Goal: Use online tool/utility: Use online tool/utility

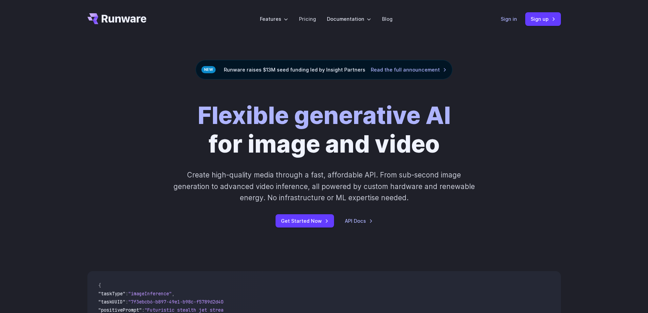
click at [516, 19] on link "Sign in" at bounding box center [509, 19] width 16 height 8
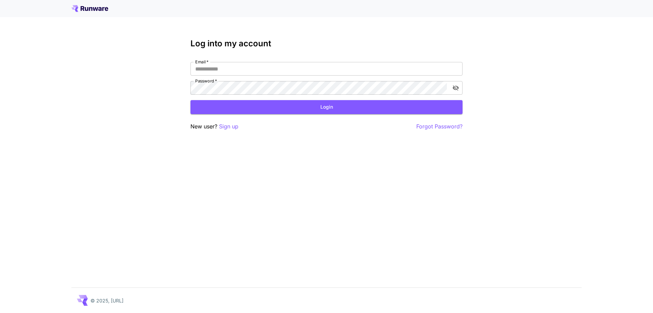
type input "**********"
click at [228, 111] on button "Login" at bounding box center [327, 107] width 272 height 14
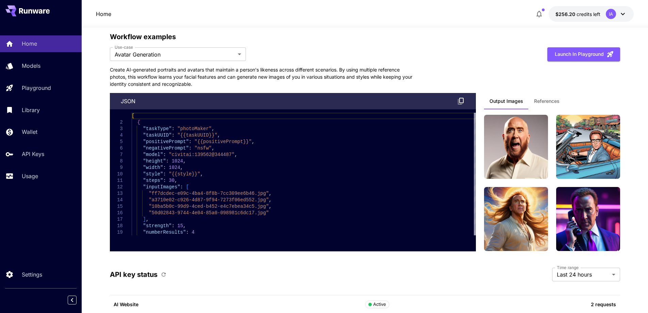
scroll to position [1531, 0]
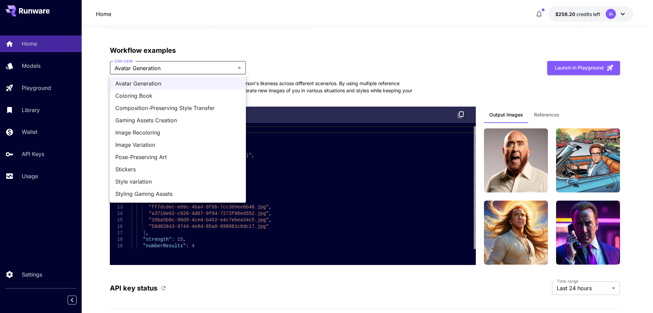
click at [98, 78] on div at bounding box center [326, 156] width 653 height 313
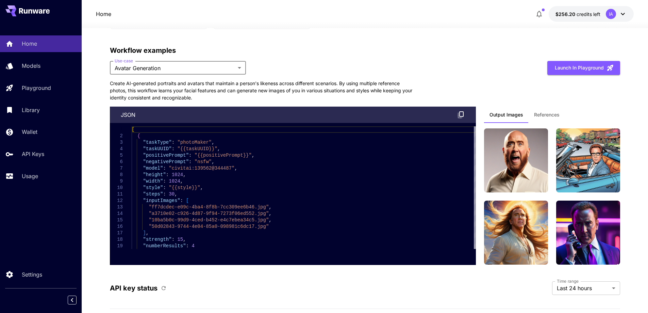
click at [553, 115] on span "References" at bounding box center [547, 115] width 26 height 6
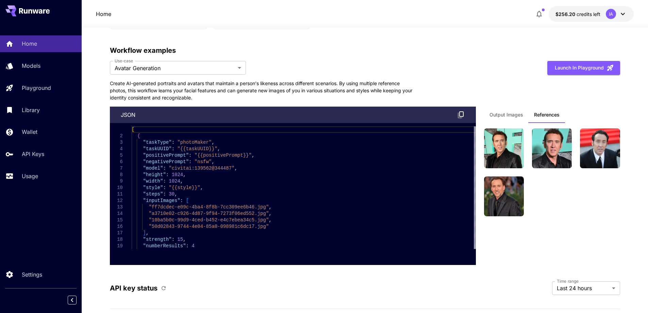
click at [513, 118] on button "Output Images" at bounding box center [506, 115] width 45 height 16
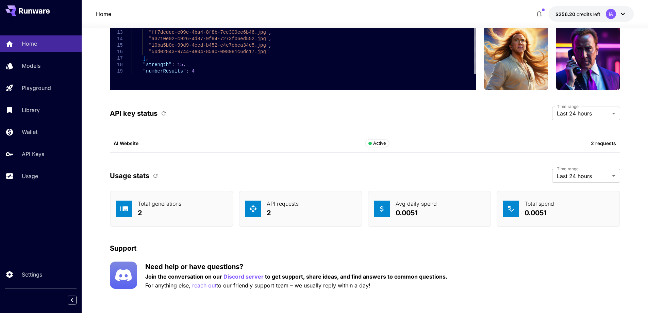
scroll to position [1709, 0]
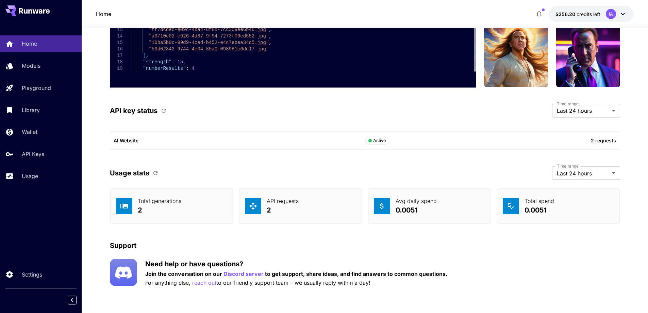
click at [408, 211] on p "0.0051" at bounding box center [416, 210] width 41 height 10
click at [37, 67] on p "Models" at bounding box center [32, 66] width 19 height 8
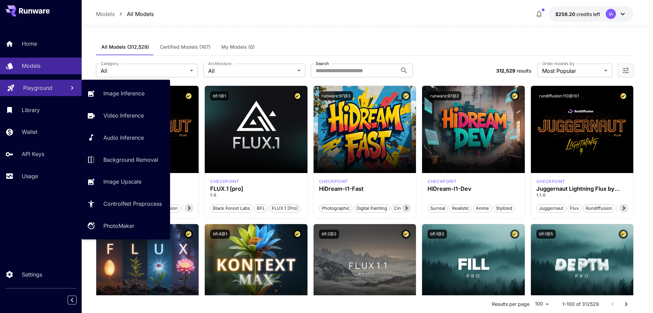
click at [40, 86] on p "Playground" at bounding box center [37, 88] width 29 height 8
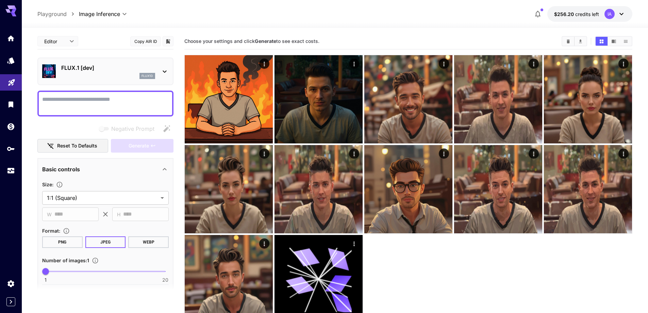
click at [44, 16] on p "Playground" at bounding box center [51, 14] width 29 height 8
click at [54, 14] on p "Playground" at bounding box center [51, 14] width 29 height 8
click at [10, 64] on link at bounding box center [11, 60] width 22 height 17
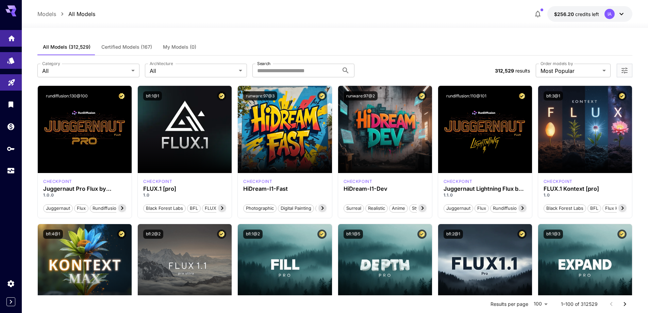
click at [8, 42] on link at bounding box center [11, 38] width 22 height 17
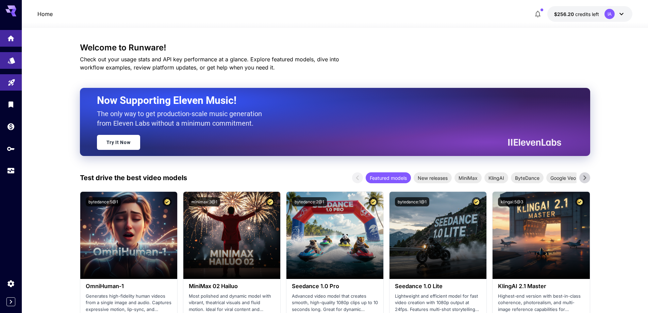
click at [14, 57] on icon "Models" at bounding box center [11, 58] width 8 height 8
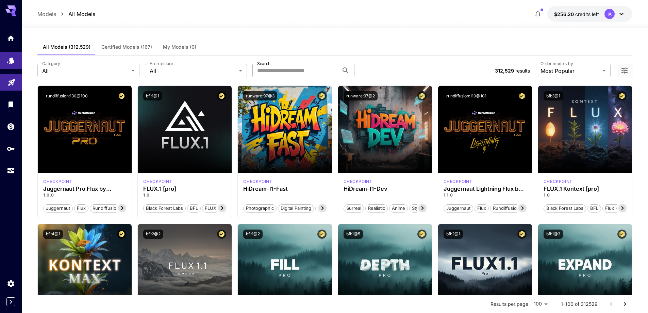
click at [268, 67] on input "Search" at bounding box center [295, 71] width 86 height 14
type input "**********"
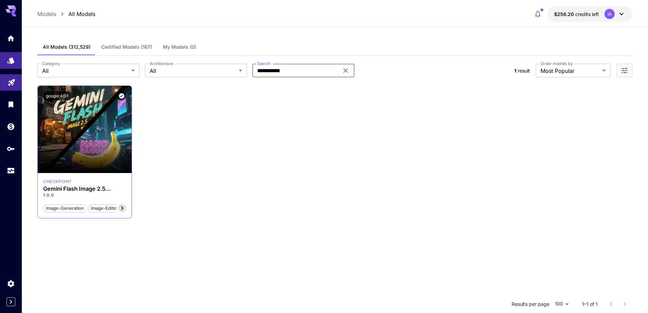
click at [123, 207] on icon at bounding box center [122, 208] width 8 height 8
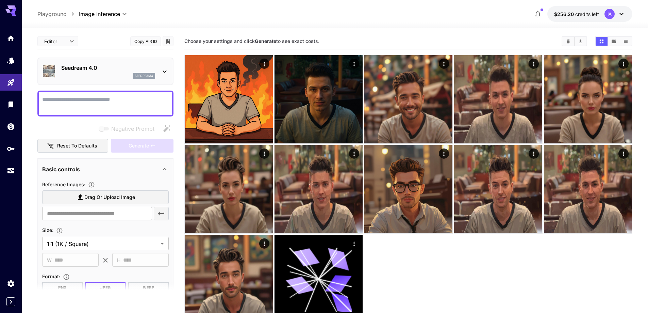
click at [242, 26] on div at bounding box center [335, 24] width 626 height 8
click at [151, 42] on button "Copy AIR ID" at bounding box center [145, 41] width 31 height 10
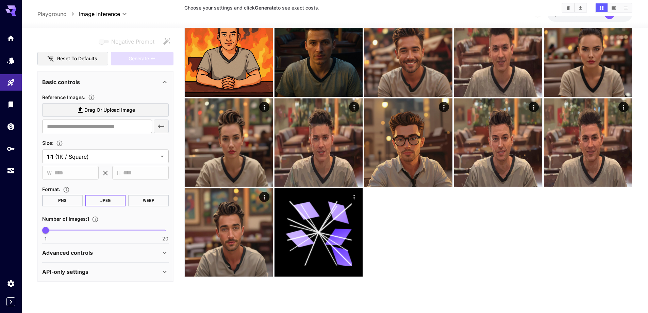
scroll to position [54, 0]
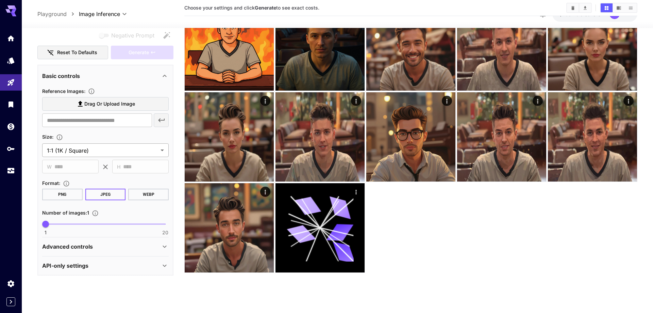
click at [70, 149] on body "**********" at bounding box center [326, 129] width 653 height 366
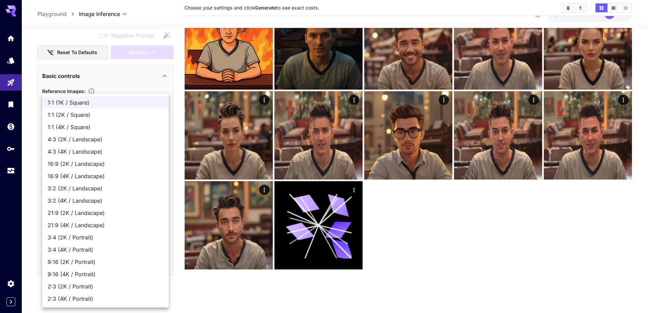
click at [29, 90] on div at bounding box center [326, 156] width 653 height 313
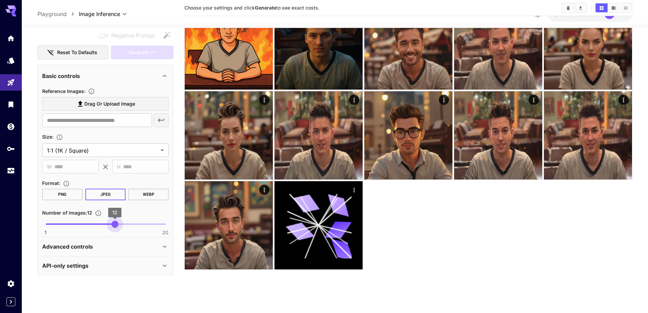
type input "*"
drag, startPoint x: 47, startPoint y: 224, endPoint x: 31, endPoint y: 225, distance: 15.3
click at [31, 225] on section "**********" at bounding box center [335, 143] width 626 height 339
click at [31, 217] on section "**********" at bounding box center [335, 143] width 626 height 339
click at [149, 241] on div "Advanced controls" at bounding box center [105, 246] width 127 height 16
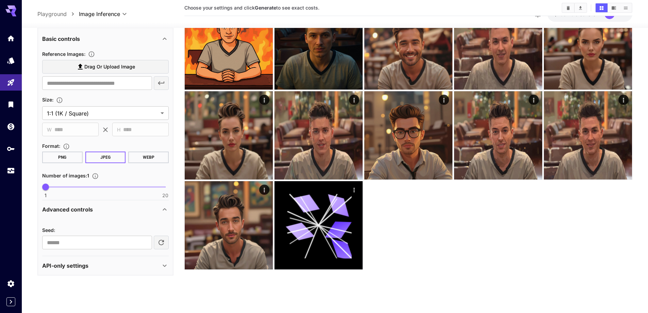
click at [127, 263] on div "API-only settings" at bounding box center [101, 265] width 118 height 8
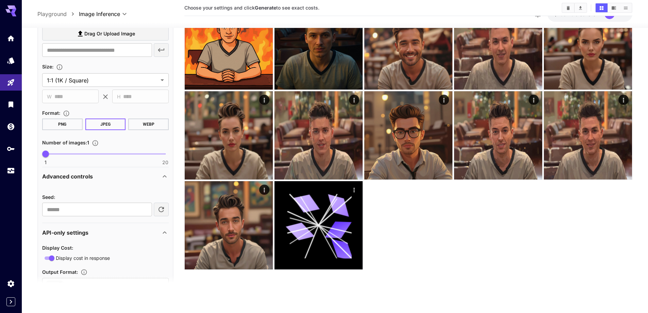
scroll to position [113, 0]
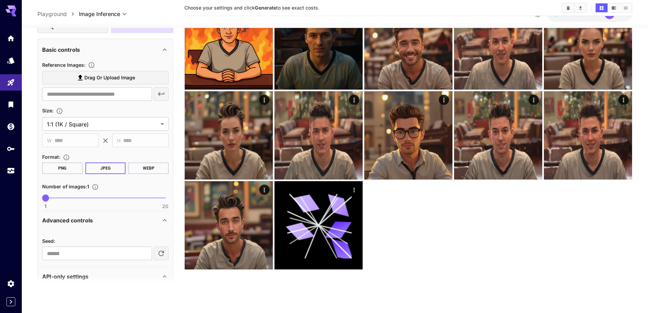
click at [122, 81] on span "Drag or upload image" at bounding box center [109, 77] width 51 height 9
click at [0, 0] on input "Drag or upload image" at bounding box center [0, 0] width 0 height 0
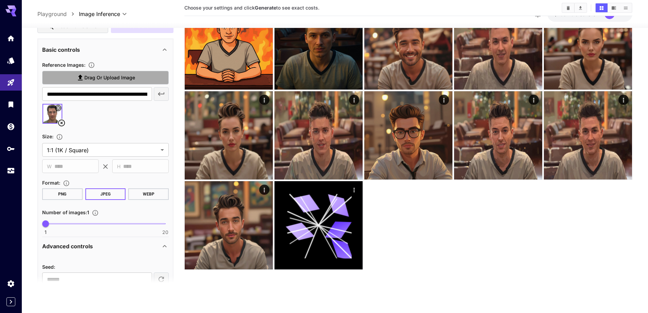
click at [112, 80] on span "Drag or upload image" at bounding box center [109, 77] width 51 height 9
click at [0, 0] on input "Drag or upload image" at bounding box center [0, 0] width 0 height 0
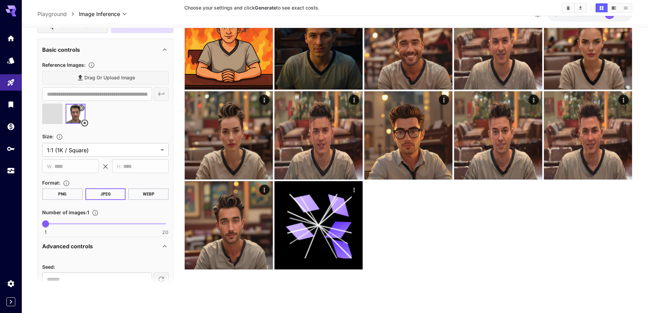
type input "**********"
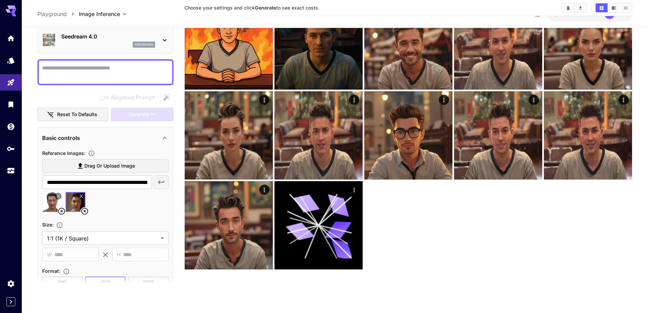
scroll to position [0, 0]
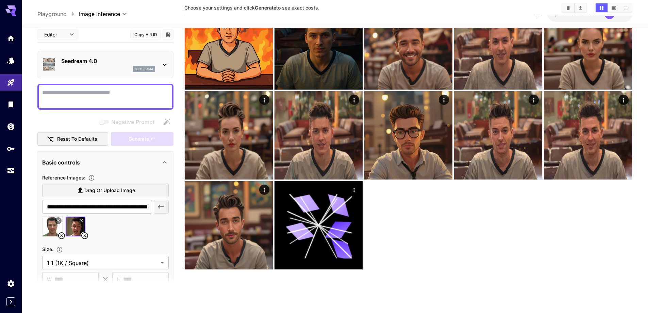
click at [77, 99] on textarea "Negative Prompt" at bounding box center [105, 96] width 127 height 16
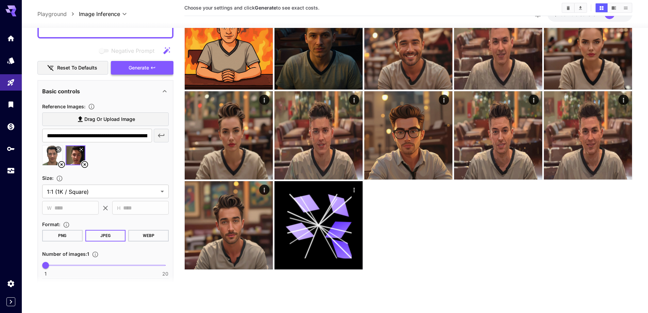
scroll to position [68, 0]
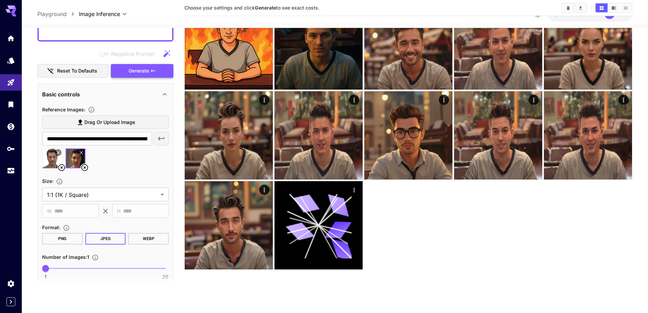
type textarea "**********"
click at [132, 72] on span "Generate" at bounding box center [139, 71] width 20 height 9
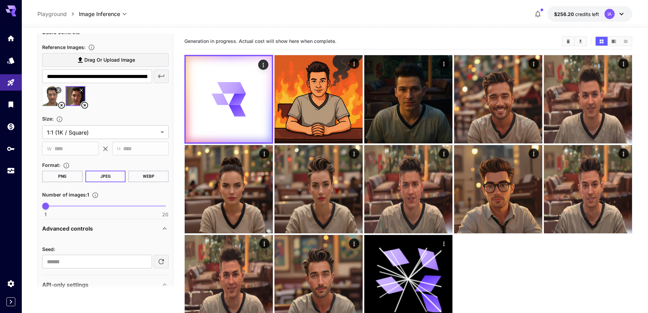
scroll to position [136, 0]
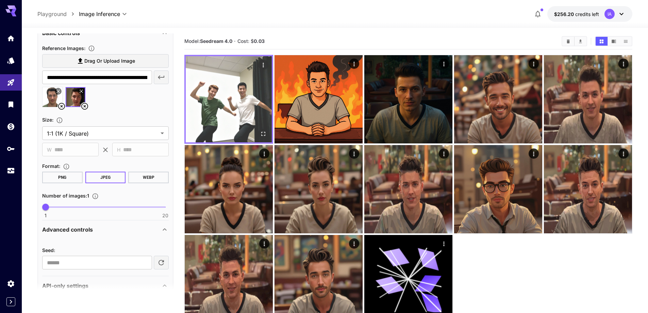
click at [240, 103] on img at bounding box center [229, 99] width 86 height 86
click at [212, 110] on img at bounding box center [229, 99] width 86 height 86
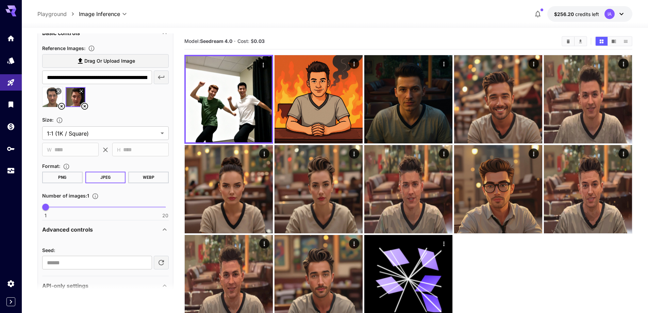
click at [288, 41] on section "Model: Seedream 4.0 · Cost: $ 0.03" at bounding box center [370, 41] width 372 height 8
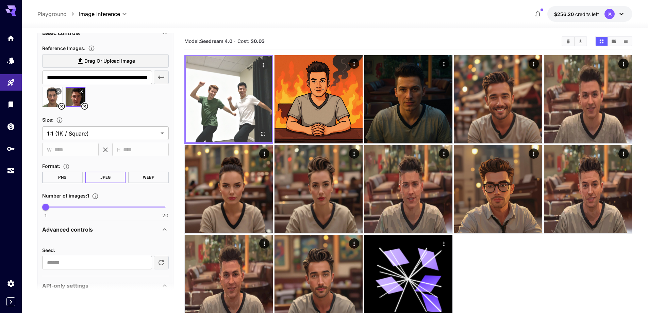
click at [238, 74] on img at bounding box center [229, 99] width 86 height 86
click at [263, 132] on icon "Open in fullscreen" at bounding box center [263, 133] width 7 height 7
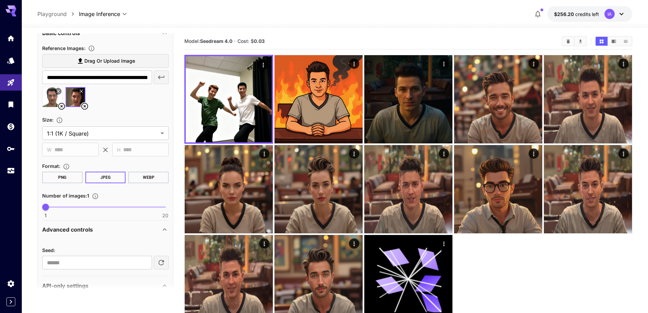
click at [281, 31] on div "**********" at bounding box center [334, 197] width 595 height 339
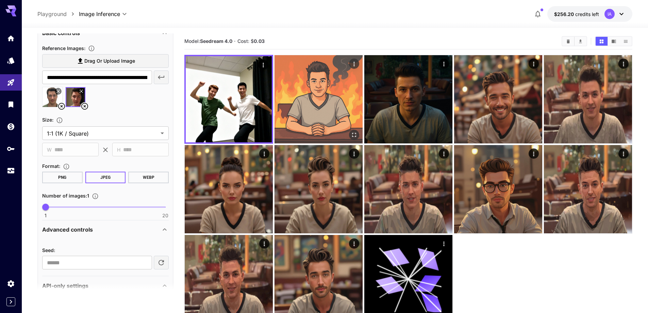
click at [302, 101] on img at bounding box center [319, 99] width 88 height 88
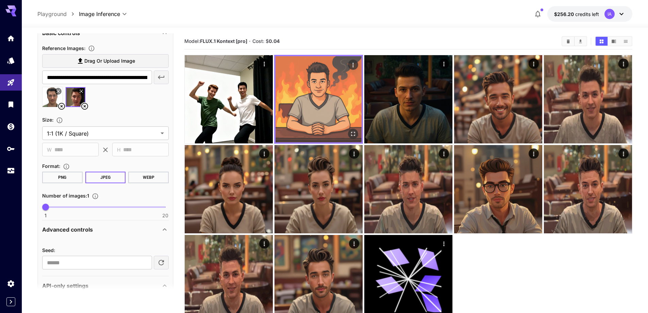
click at [324, 105] on img at bounding box center [319, 99] width 86 height 86
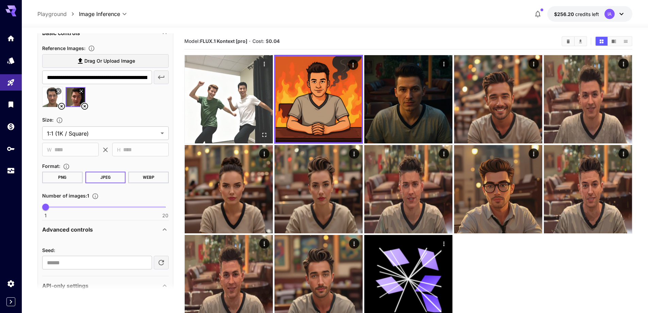
click at [242, 103] on img at bounding box center [229, 99] width 88 height 88
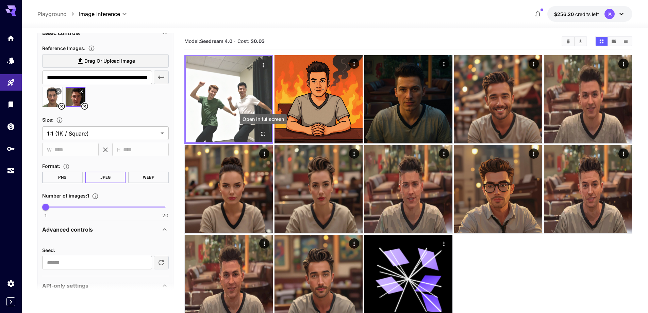
click at [263, 133] on icon "Open in fullscreen" at bounding box center [263, 133] width 7 height 7
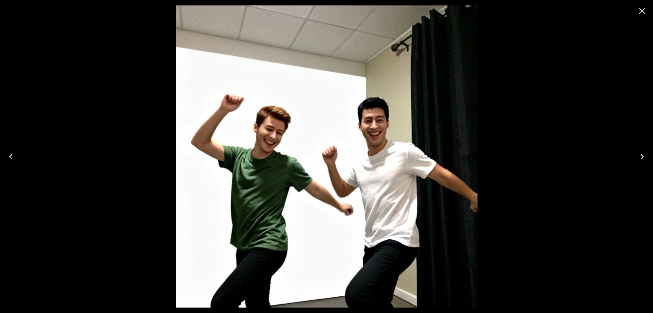
click at [271, 122] on img at bounding box center [327, 156] width 302 height 302
click at [291, 146] on img at bounding box center [327, 156] width 302 height 302
drag, startPoint x: 291, startPoint y: 146, endPoint x: 511, endPoint y: 57, distance: 238.2
click at [292, 146] on img at bounding box center [327, 156] width 302 height 302
click at [643, 158] on icon "Next" at bounding box center [642, 156] width 3 height 5
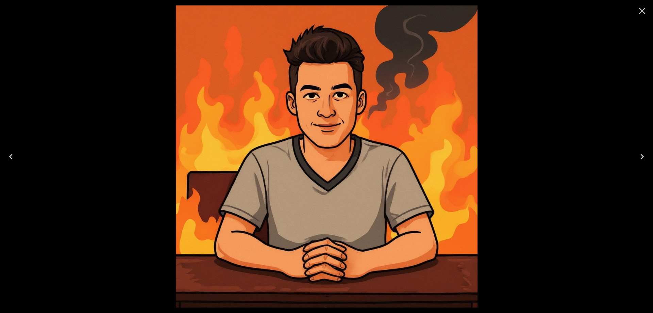
click at [12, 160] on icon "Previous" at bounding box center [10, 156] width 11 height 11
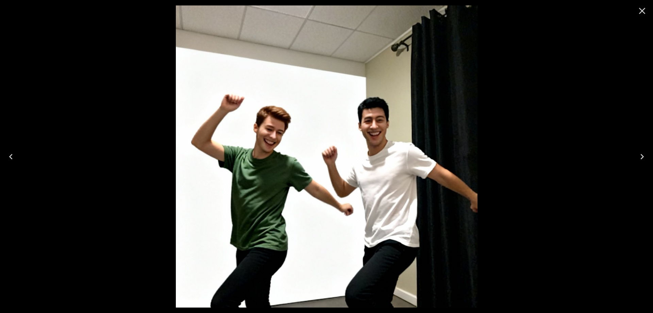
click at [317, 133] on img at bounding box center [327, 156] width 302 height 302
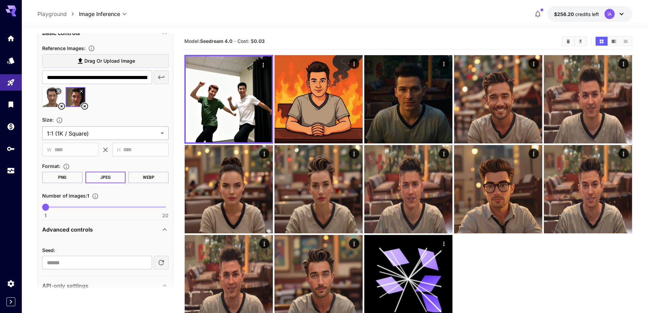
click at [87, 132] on body "**********" at bounding box center [324, 183] width 648 height 366
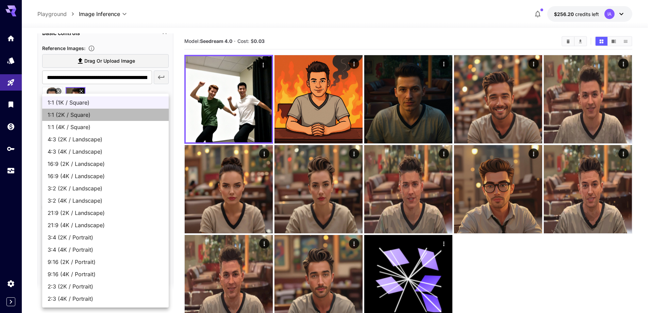
click at [91, 118] on span "1:1 (2K / Square)" at bounding box center [106, 115] width 116 height 8
type input "**********"
type input "****"
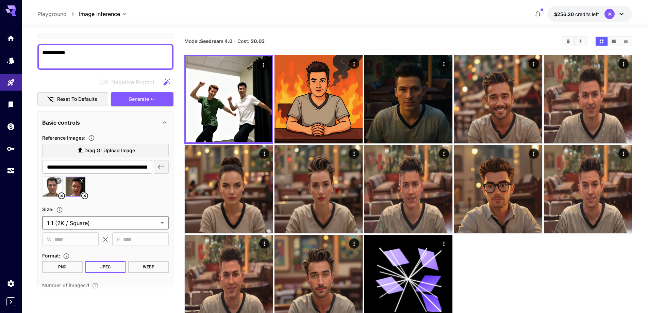
scroll to position [0, 0]
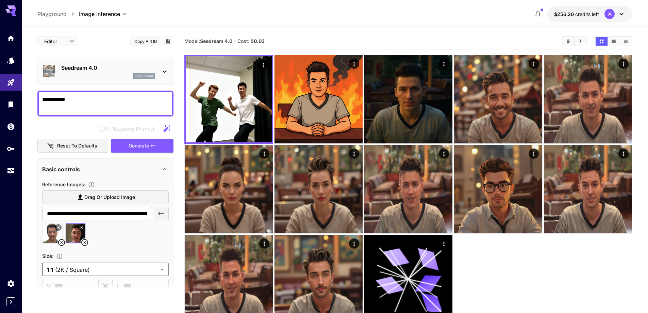
click at [62, 241] on icon at bounding box center [62, 242] width 8 height 8
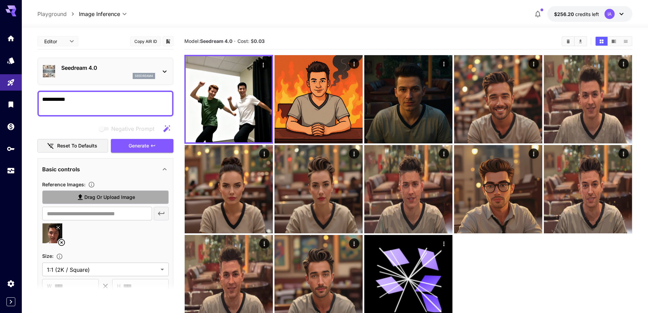
click at [98, 200] on span "Drag or upload image" at bounding box center [109, 197] width 51 height 9
click at [0, 0] on input "Drag or upload image" at bounding box center [0, 0] width 0 height 0
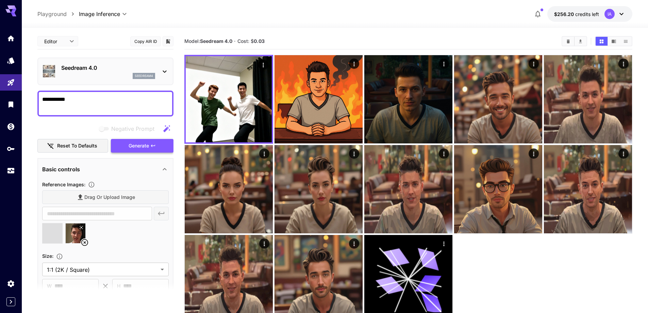
type input "**********"
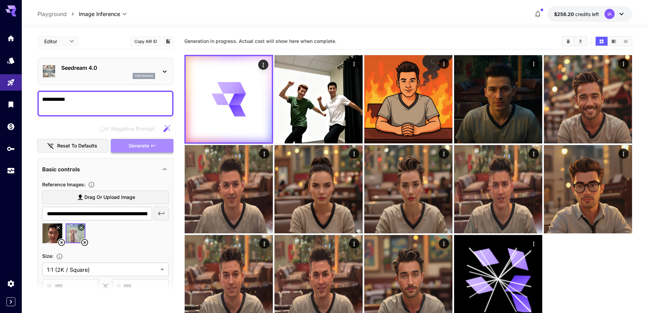
click at [138, 143] on span "Generate" at bounding box center [139, 146] width 20 height 9
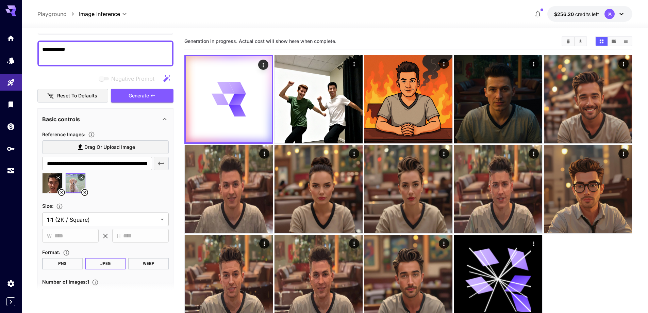
scroll to position [68, 0]
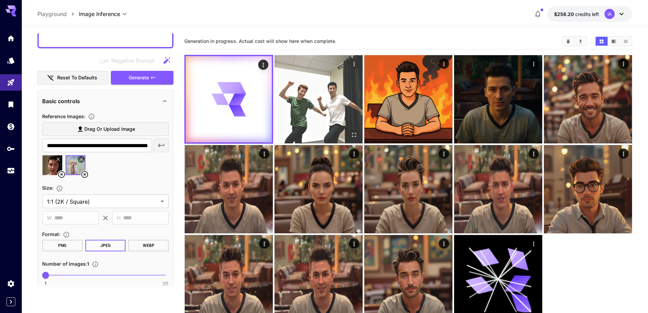
click at [331, 112] on img at bounding box center [319, 99] width 88 height 88
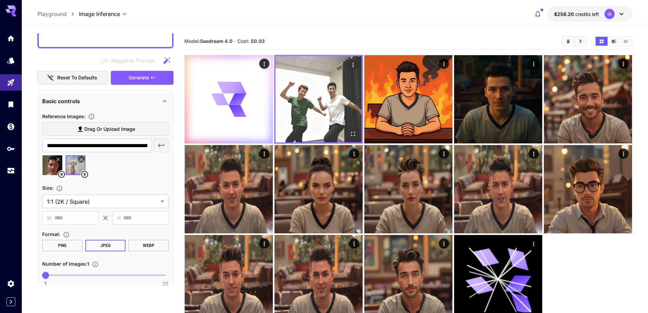
click at [354, 130] on icon "Open in fullscreen" at bounding box center [353, 133] width 7 height 7
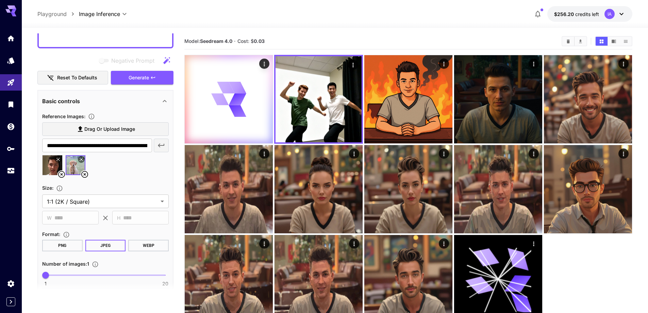
click at [371, 39] on section "Model: Seedream 4.0 · Cost: $ 0.03" at bounding box center [370, 41] width 372 height 8
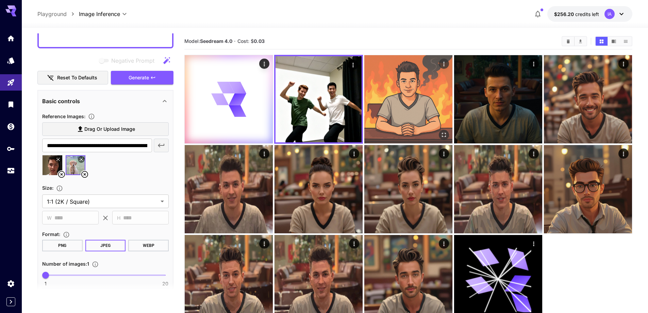
click at [391, 95] on img at bounding box center [408, 99] width 88 height 88
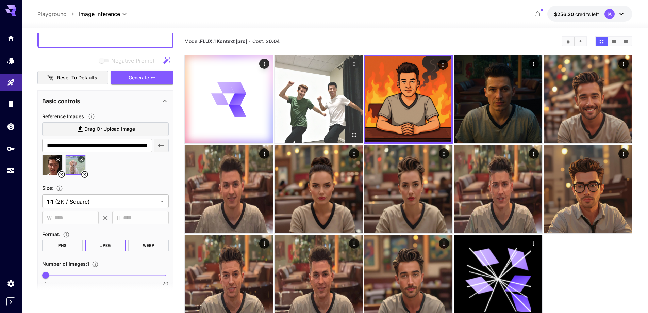
click at [337, 100] on img at bounding box center [319, 99] width 88 height 88
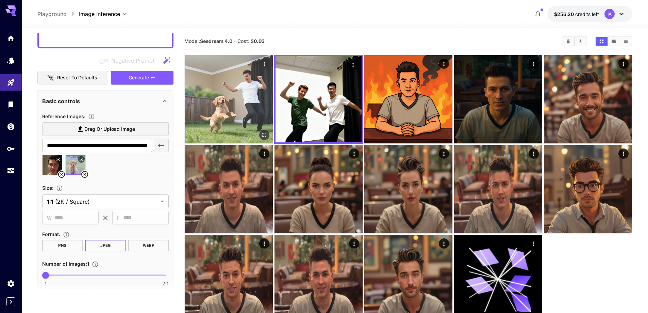
click at [206, 93] on img at bounding box center [229, 99] width 88 height 88
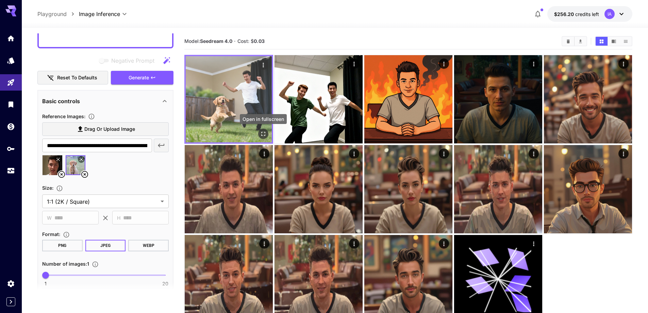
click at [264, 133] on icon "Open in fullscreen" at bounding box center [263, 133] width 7 height 7
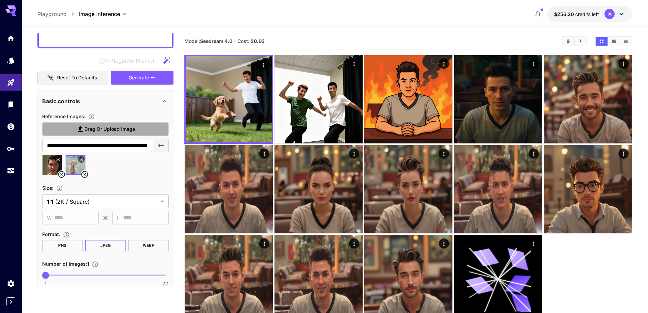
click at [118, 127] on span "Drag or upload image" at bounding box center [109, 129] width 51 height 9
click at [0, 0] on input "Drag or upload image" at bounding box center [0, 0] width 0 height 0
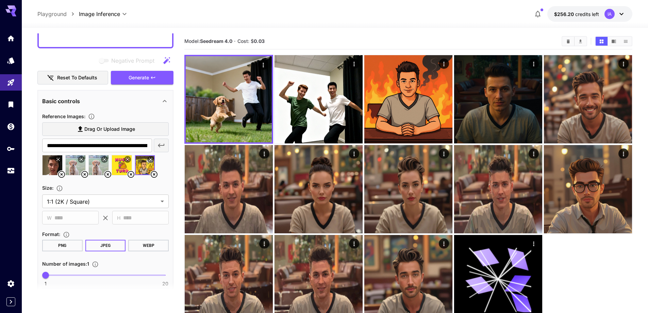
click at [83, 174] on icon at bounding box center [85, 174] width 8 height 8
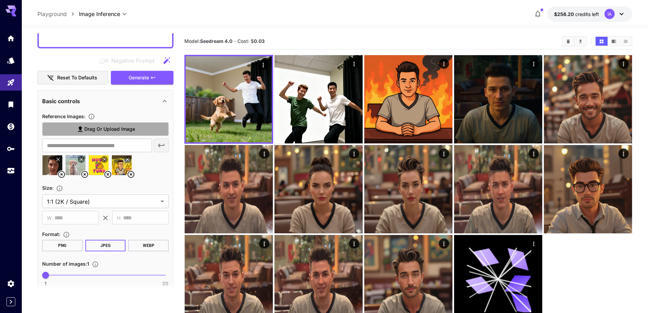
click at [99, 132] on span "Drag or upload image" at bounding box center [109, 129] width 51 height 9
click at [0, 0] on input "Drag or upload image" at bounding box center [0, 0] width 0 height 0
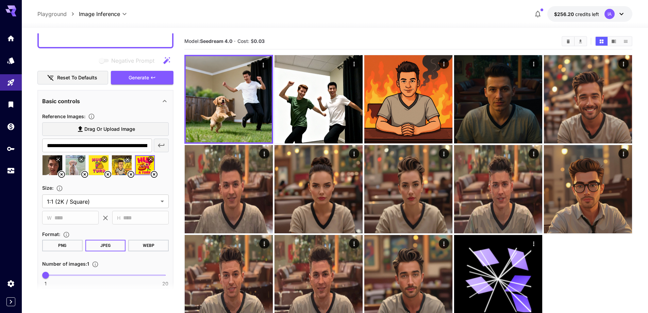
click at [94, 127] on span "Drag or upload image" at bounding box center [109, 129] width 51 height 9
click at [0, 0] on input "Drag or upload image" at bounding box center [0, 0] width 0 height 0
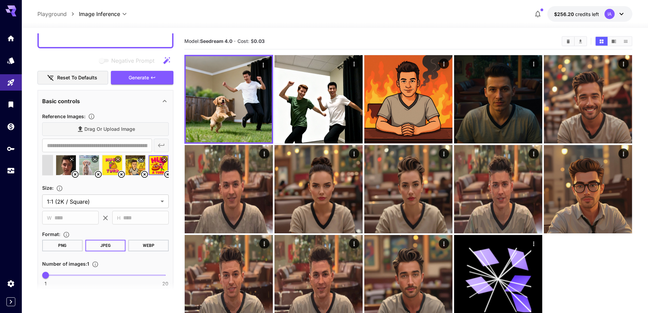
type input "**********"
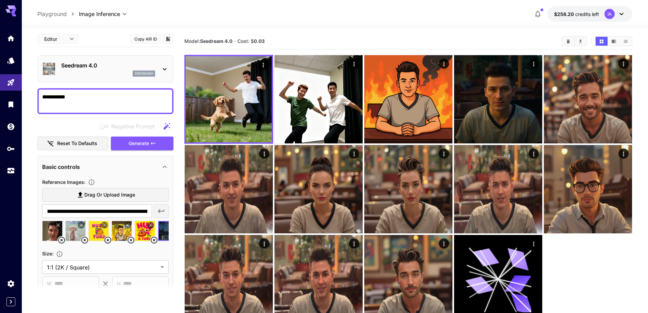
scroll to position [0, 0]
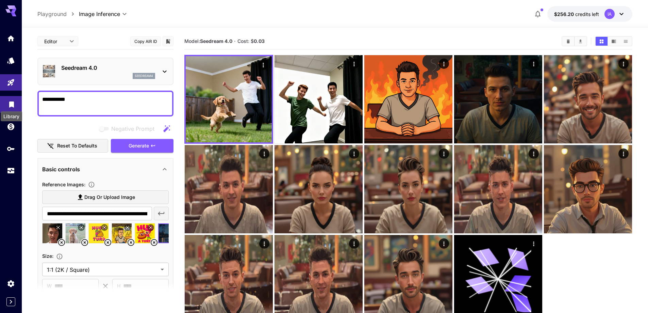
click at [13, 103] on icon "Library" at bounding box center [11, 102] width 5 height 6
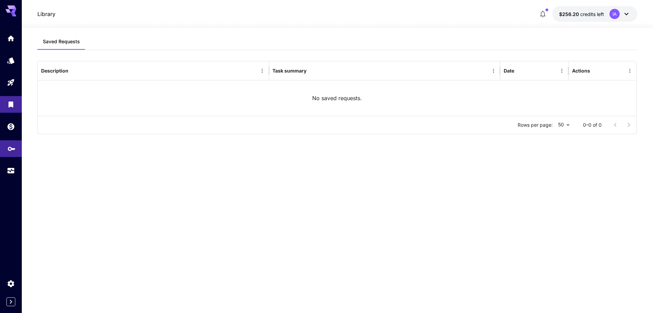
click at [6, 150] on link at bounding box center [11, 148] width 22 height 17
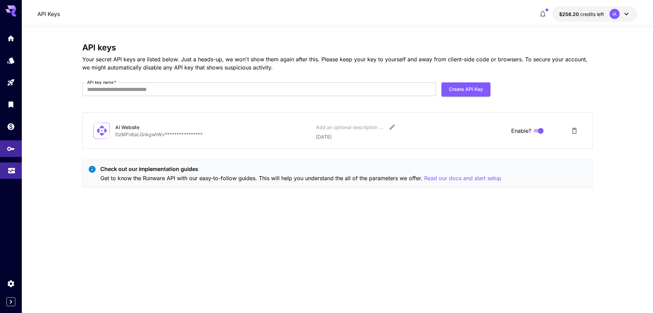
click at [11, 172] on icon "Usage" at bounding box center [11, 168] width 8 height 8
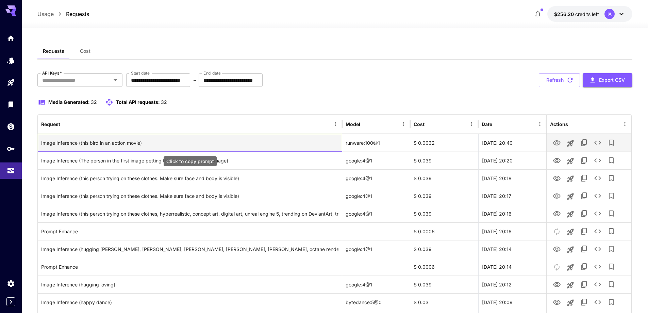
click at [121, 143] on div "Image Inference (this bird in an action movie)" at bounding box center [189, 142] width 297 height 17
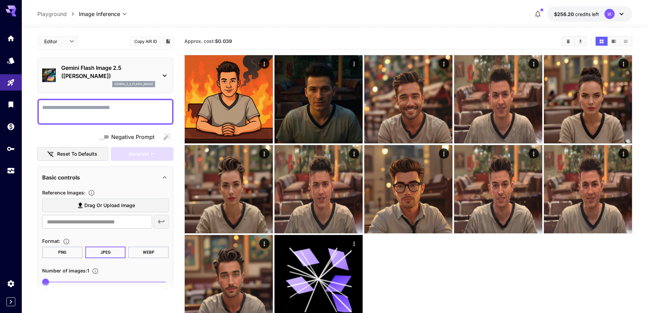
drag, startPoint x: 144, startPoint y: 42, endPoint x: 128, endPoint y: 51, distance: 18.6
click at [144, 42] on button "Copy AIR ID" at bounding box center [145, 41] width 31 height 10
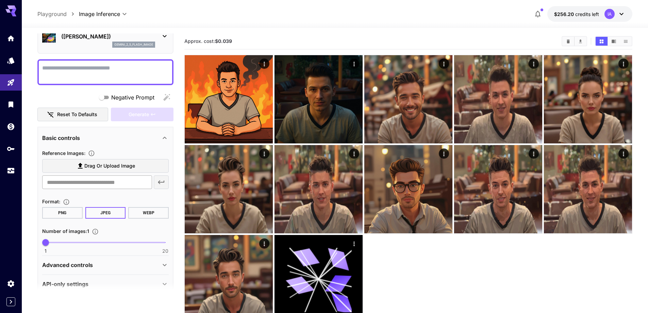
scroll to position [51, 0]
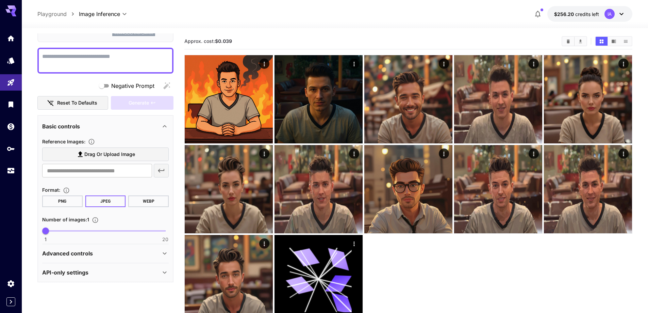
click at [96, 150] on span "Drag or upload image" at bounding box center [109, 154] width 51 height 9
click at [0, 0] on input "Drag or upload image" at bounding box center [0, 0] width 0 height 0
click at [144, 141] on div "Reference Images :" at bounding box center [105, 141] width 127 height 8
click at [128, 156] on span "Drag or upload image" at bounding box center [109, 154] width 51 height 9
click at [0, 0] on input "Drag or upload image" at bounding box center [0, 0] width 0 height 0
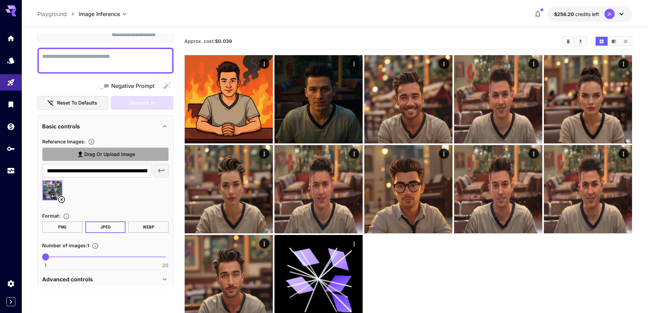
click at [103, 155] on span "Drag or upload image" at bounding box center [109, 154] width 51 height 9
click at [0, 0] on input "Drag or upload image" at bounding box center [0, 0] width 0 height 0
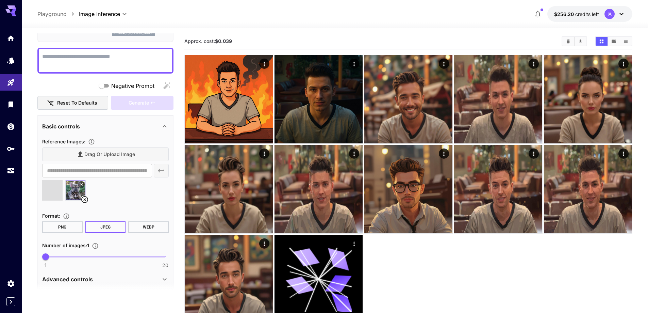
click at [90, 60] on textarea "Negative Prompt" at bounding box center [105, 60] width 127 height 16
type input "**********"
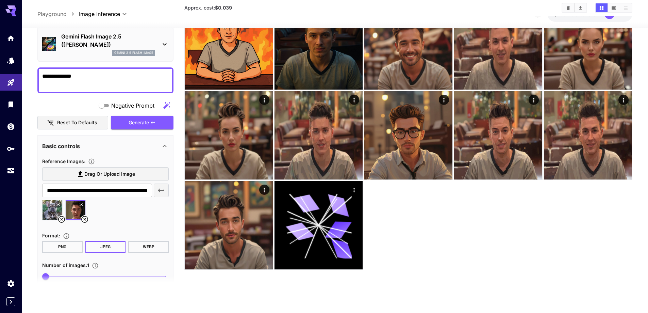
scroll to position [0, 0]
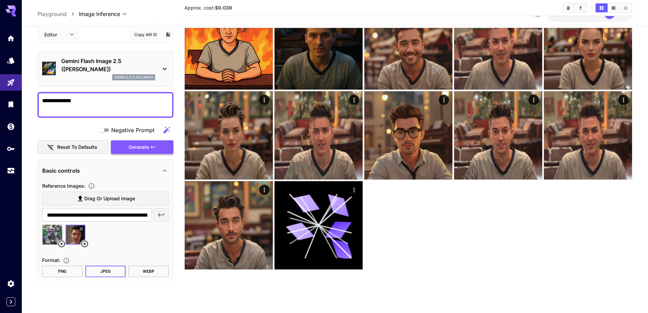
type textarea "**********"
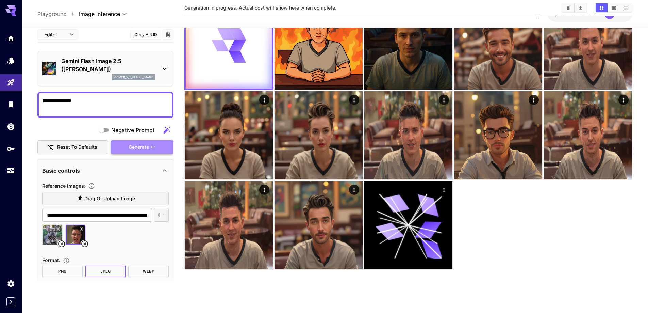
click at [134, 148] on span "Generate" at bounding box center [139, 147] width 20 height 9
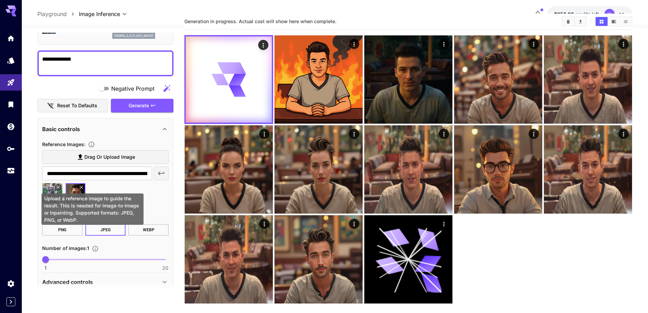
scroll to position [77, 0]
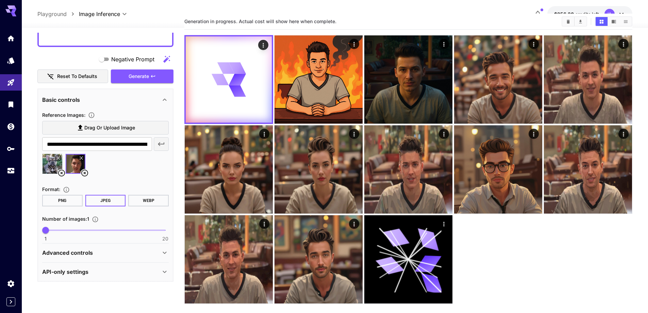
click at [94, 250] on div "Advanced controls" at bounding box center [101, 252] width 118 height 8
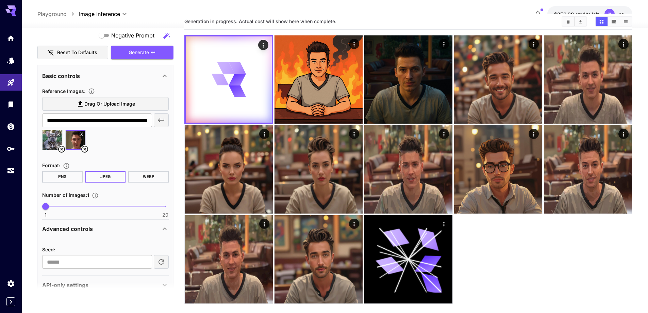
scroll to position [46, 0]
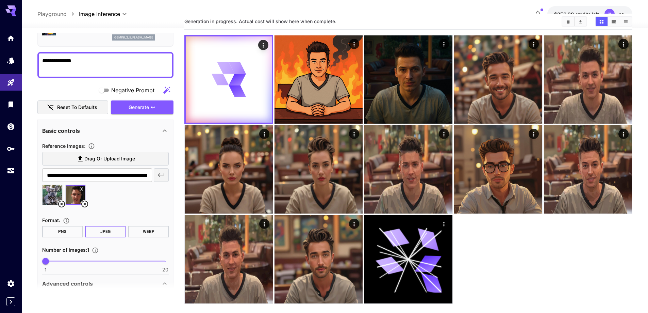
click at [83, 280] on p "Advanced controls" at bounding box center [67, 283] width 51 height 8
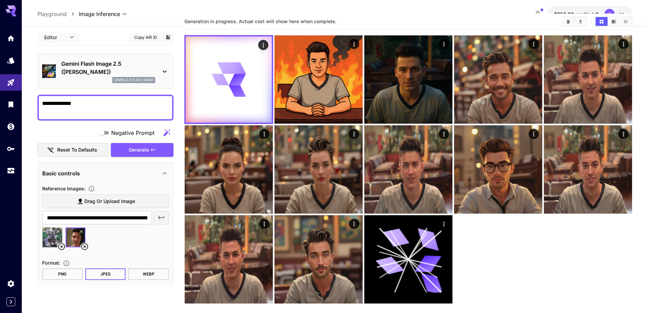
scroll to position [0, 0]
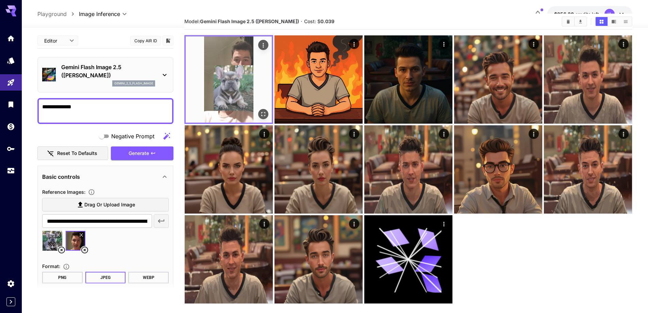
click at [231, 71] on img at bounding box center [229, 79] width 86 height 86
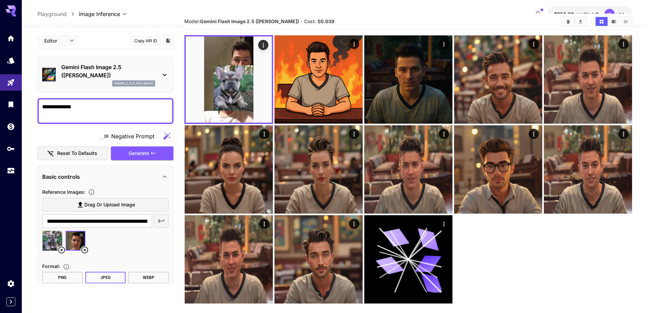
click at [153, 78] on p "Gemini Flash Image 2.5 ([PERSON_NAME])" at bounding box center [108, 71] width 94 height 16
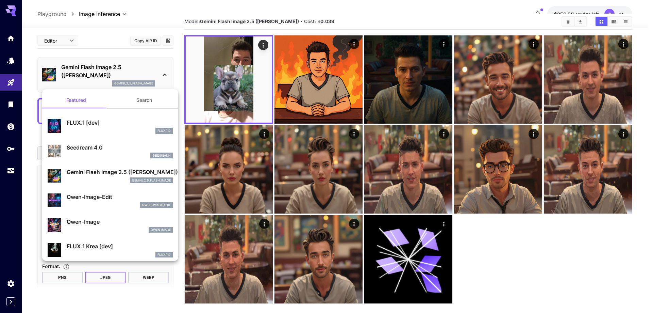
click at [156, 73] on div at bounding box center [326, 156] width 653 height 313
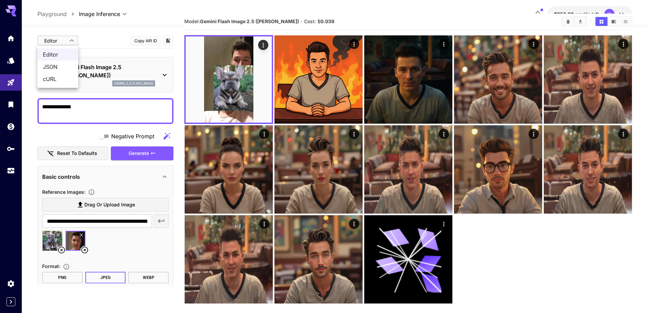
click at [72, 42] on body "**********" at bounding box center [326, 163] width 653 height 366
click at [72, 42] on div at bounding box center [326, 156] width 653 height 313
click at [72, 42] on body "**********" at bounding box center [326, 163] width 653 height 366
click at [55, 70] on span "JSON" at bounding box center [58, 67] width 30 height 8
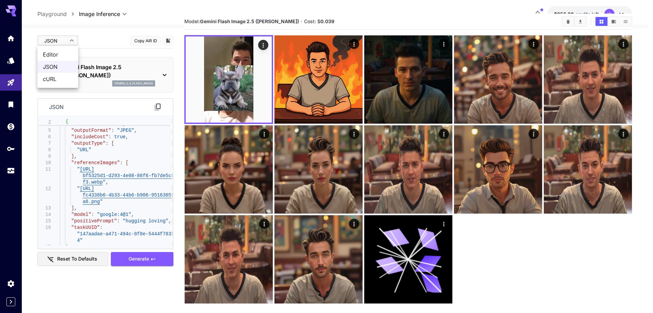
click at [71, 40] on body "**********" at bounding box center [326, 163] width 653 height 366
click at [63, 53] on span "Editor" at bounding box center [58, 54] width 30 height 8
type input "****"
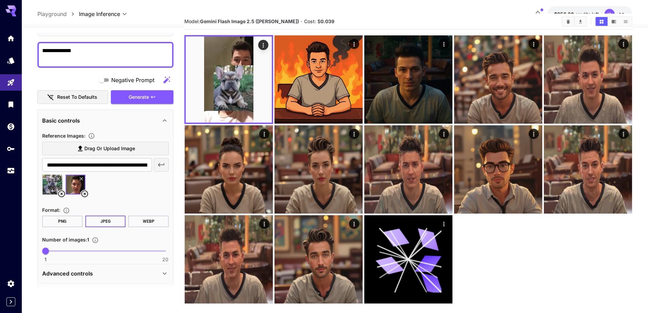
scroll to position [77, 0]
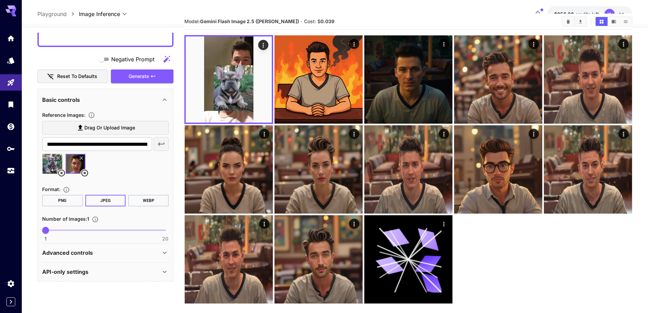
click at [85, 172] on icon at bounding box center [85, 173] width 8 height 8
click at [106, 257] on div "Advanced controls" at bounding box center [101, 252] width 118 height 8
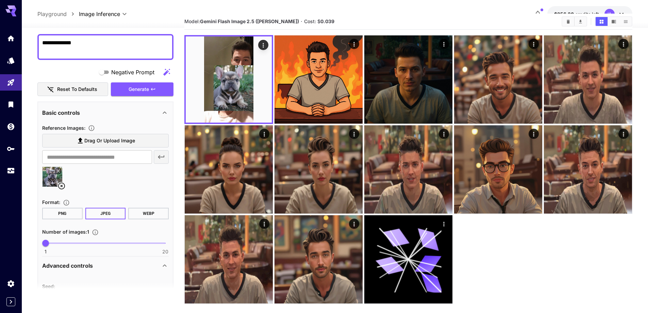
scroll to position [9, 0]
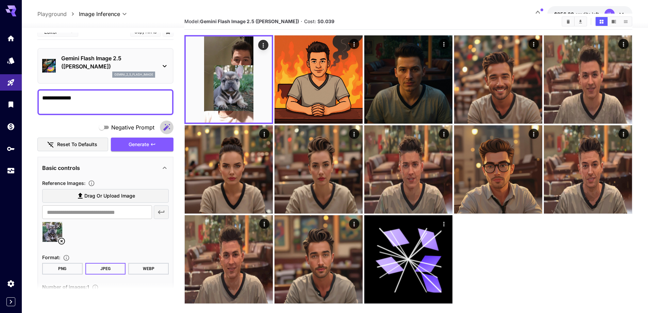
click at [166, 127] on icon "button" at bounding box center [166, 127] width 7 height 7
type textarea "**********"
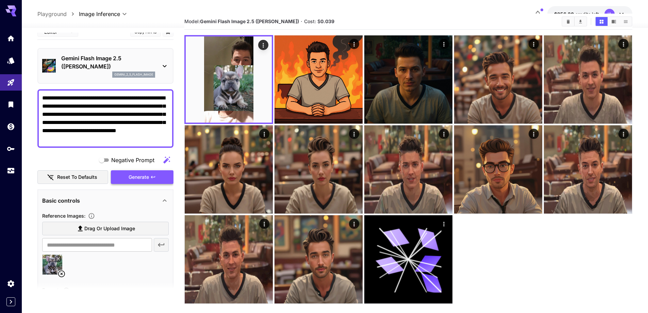
click at [142, 174] on span "Generate" at bounding box center [139, 177] width 20 height 9
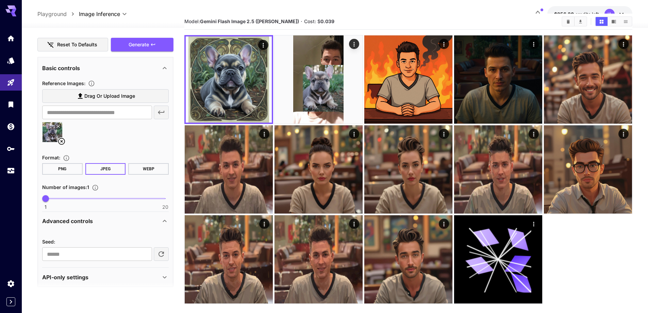
scroll to position [147, 0]
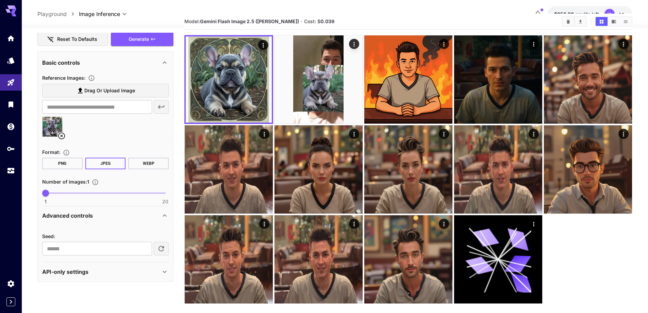
drag, startPoint x: 137, startPoint y: 276, endPoint x: 133, endPoint y: 223, distance: 53.2
click at [136, 276] on div "API-only settings" at bounding box center [105, 271] width 127 height 16
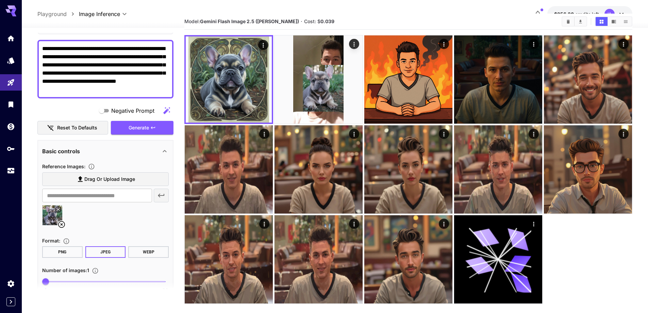
scroll to position [32, 0]
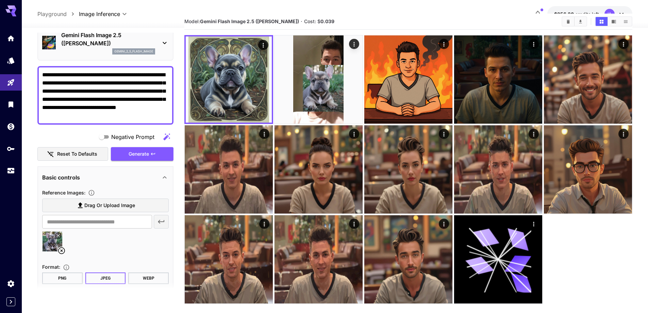
click at [63, 250] on icon at bounding box center [62, 250] width 8 height 8
click at [86, 205] on span "Drag or upload image" at bounding box center [109, 205] width 51 height 9
click at [0, 0] on input "Drag or upload image" at bounding box center [0, 0] width 0 height 0
click at [132, 114] on textarea "**********" at bounding box center [105, 95] width 127 height 49
type input "**********"
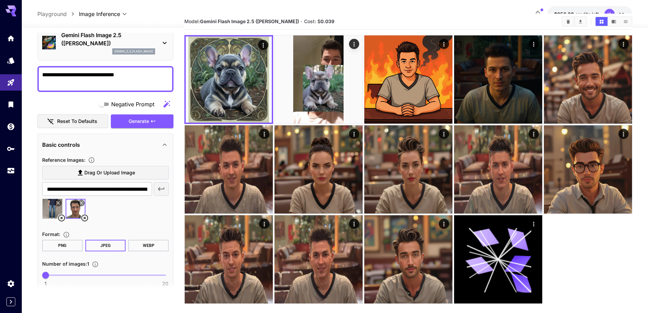
click at [169, 100] on icon "button" at bounding box center [167, 104] width 8 height 8
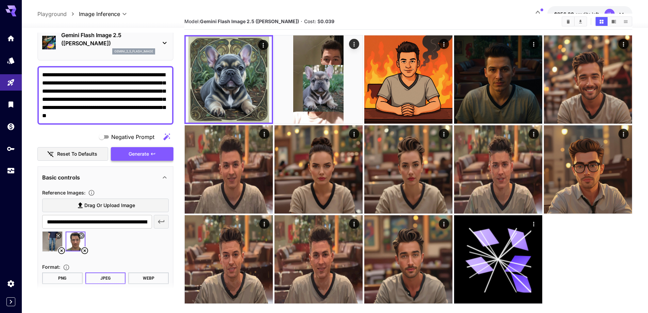
click at [142, 155] on span "Generate" at bounding box center [139, 154] width 20 height 9
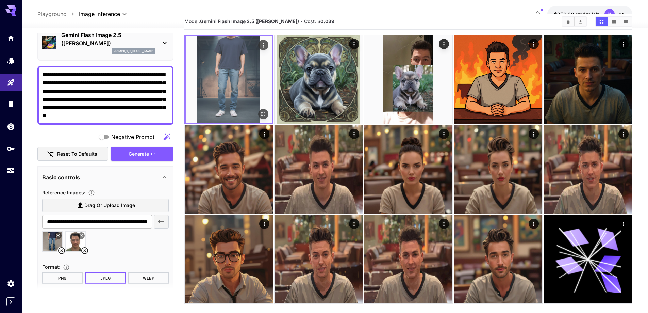
click at [232, 57] on img at bounding box center [229, 79] width 86 height 86
click at [263, 111] on icon "Open in fullscreen" at bounding box center [263, 114] width 7 height 7
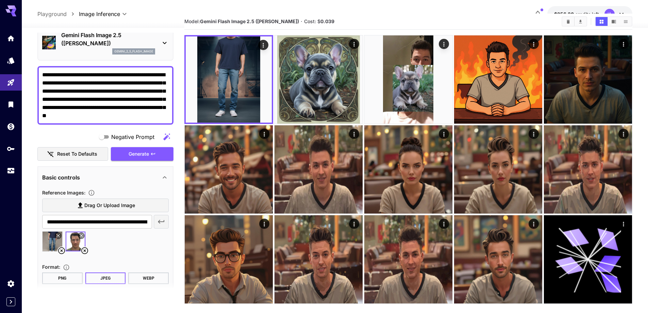
drag, startPoint x: 122, startPoint y: 108, endPoint x: 129, endPoint y: 70, distance: 37.8
click at [129, 71] on textarea "**********" at bounding box center [105, 95] width 127 height 49
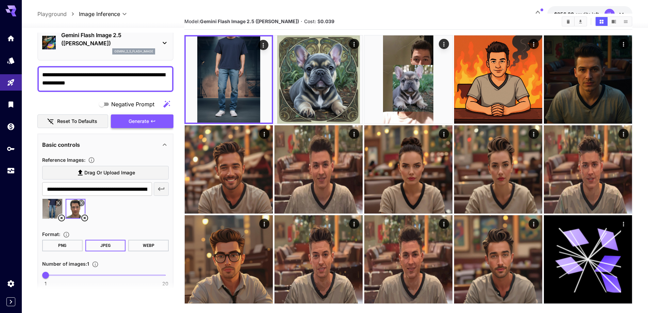
type textarea "**********"
click at [153, 118] on icon "button" at bounding box center [152, 120] width 5 height 5
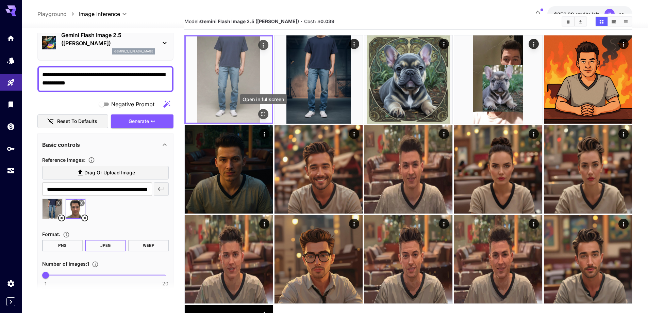
click at [264, 114] on icon "Open in fullscreen" at bounding box center [263, 114] width 7 height 7
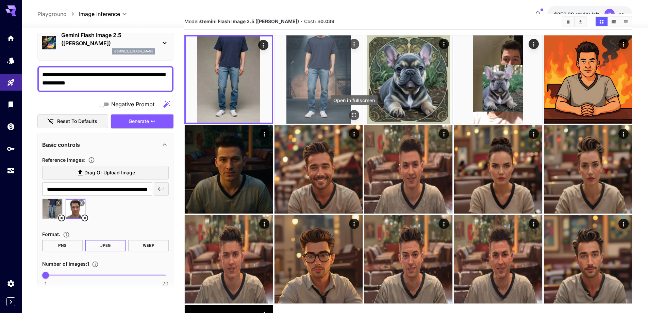
click at [354, 116] on icon "Open in fullscreen" at bounding box center [354, 115] width 7 height 7
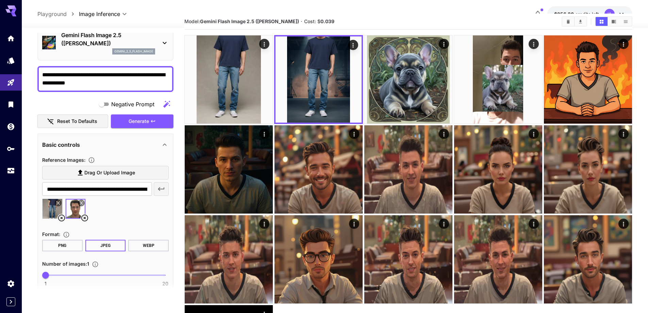
click at [58, 203] on icon at bounding box center [58, 202] width 3 height 3
click at [81, 202] on icon at bounding box center [81, 203] width 4 height 4
click at [82, 203] on icon at bounding box center [81, 202] width 3 height 3
click at [84, 219] on icon at bounding box center [84, 217] width 7 height 7
click at [59, 215] on icon at bounding box center [62, 218] width 8 height 8
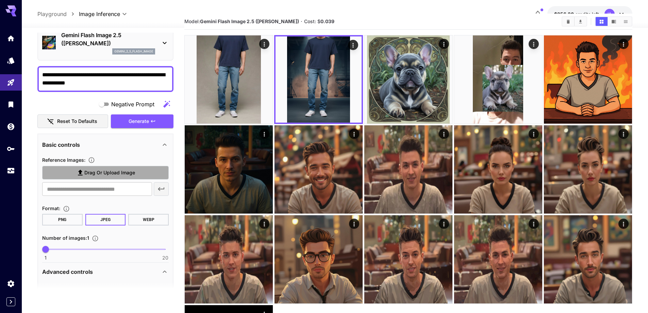
click at [85, 172] on span "Drag or upload image" at bounding box center [109, 172] width 51 height 9
click at [0, 0] on input "Drag or upload image" at bounding box center [0, 0] width 0 height 0
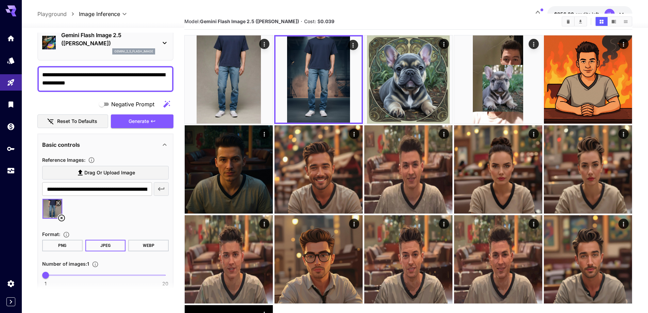
click at [97, 177] on span "Drag or upload image" at bounding box center [109, 172] width 51 height 9
click at [0, 0] on input "Drag or upload image" at bounding box center [0, 0] width 0 height 0
type input "**********"
click at [117, 207] on div at bounding box center [105, 211] width 127 height 26
click at [81, 203] on icon at bounding box center [81, 202] width 3 height 3
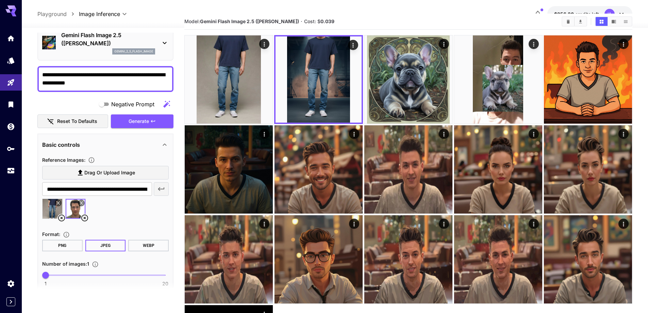
click at [59, 203] on icon at bounding box center [58, 203] width 4 height 4
click at [101, 176] on span "Drag or upload image" at bounding box center [109, 172] width 51 height 9
click at [0, 0] on input "Drag or upload image" at bounding box center [0, 0] width 0 height 0
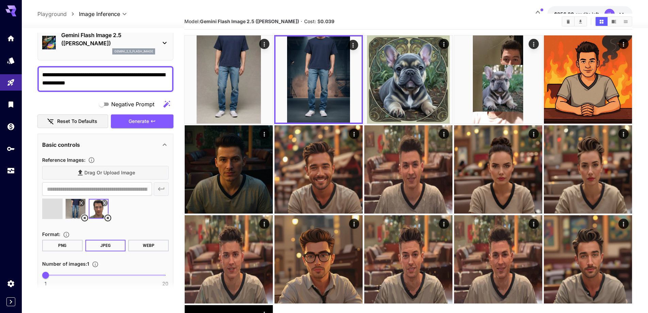
type input "**********"
click at [81, 201] on icon at bounding box center [81, 203] width 4 height 4
click at [103, 203] on icon at bounding box center [104, 203] width 4 height 4
click at [106, 222] on icon at bounding box center [108, 218] width 8 height 8
click at [74, 212] on img at bounding box center [76, 209] width 20 height 20
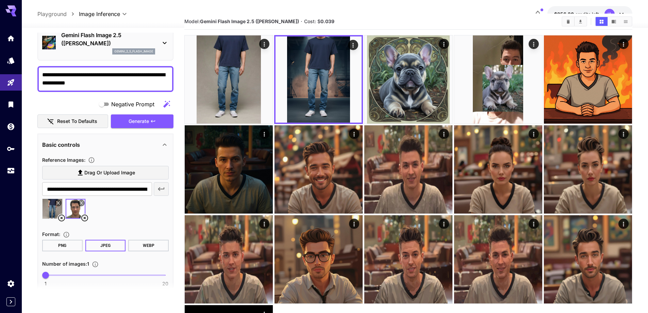
click at [74, 212] on img at bounding box center [76, 209] width 20 height 20
click at [71, 211] on img at bounding box center [76, 209] width 20 height 20
click at [56, 209] on img at bounding box center [53, 209] width 20 height 20
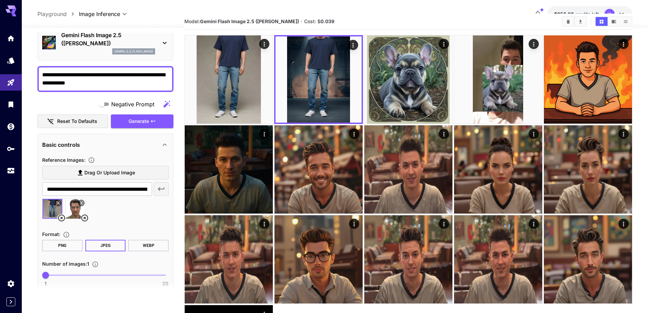
click at [73, 210] on img at bounding box center [76, 209] width 20 height 20
type input "**********"
click at [157, 191] on icon "button" at bounding box center [161, 189] width 8 height 8
click at [106, 216] on icon at bounding box center [107, 217] width 7 height 7
click at [84, 219] on icon at bounding box center [84, 217] width 7 height 7
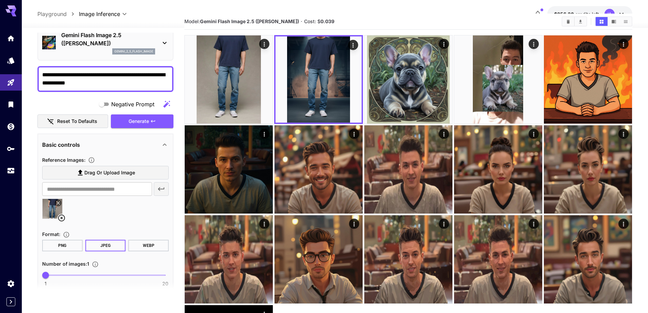
click at [60, 217] on icon at bounding box center [62, 218] width 8 height 8
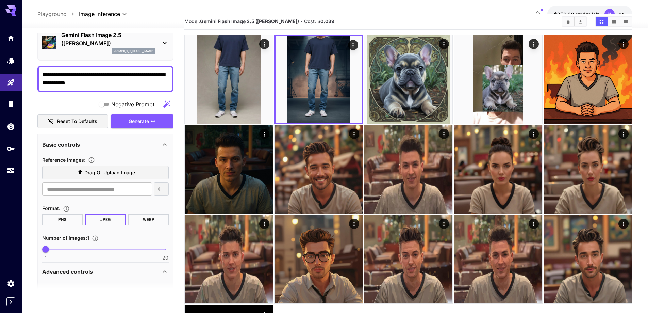
click at [159, 192] on div "​" at bounding box center [105, 189] width 127 height 14
click at [132, 191] on input "text" at bounding box center [97, 189] width 110 height 14
click at [90, 175] on span "Drag or upload image" at bounding box center [109, 172] width 51 height 9
click at [0, 0] on input "Drag or upload image" at bounding box center [0, 0] width 0 height 0
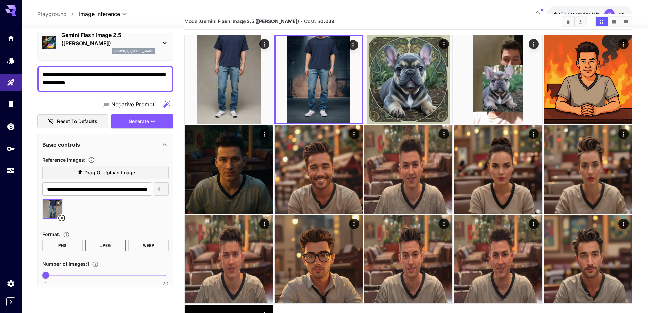
click at [103, 175] on span "Drag or upload image" at bounding box center [109, 172] width 51 height 9
click at [0, 0] on input "Drag or upload image" at bounding box center [0, 0] width 0 height 0
type input "**********"
click at [81, 203] on icon at bounding box center [81, 202] width 3 height 3
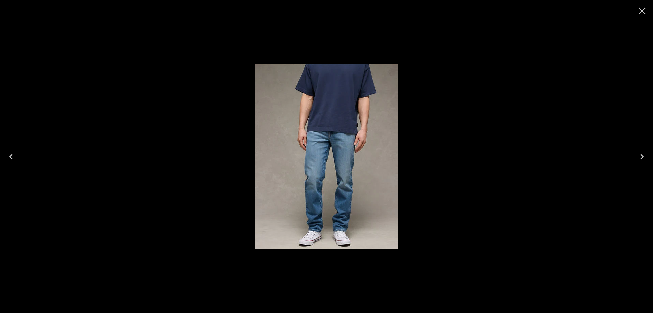
click at [643, 152] on icon "Next" at bounding box center [642, 156] width 11 height 11
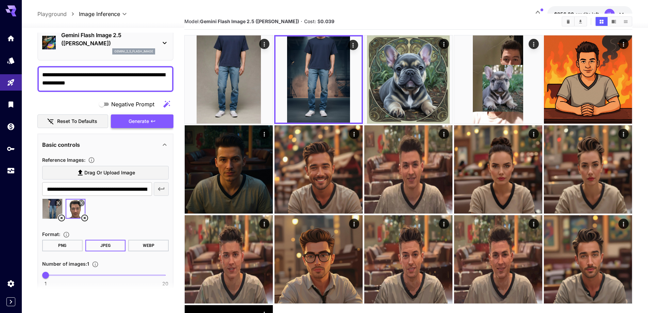
click at [138, 122] on span "Generate" at bounding box center [139, 121] width 20 height 9
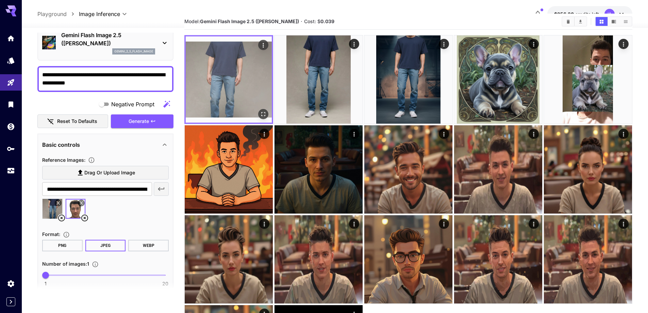
click at [261, 113] on icon "Open in fullscreen" at bounding box center [263, 114] width 7 height 7
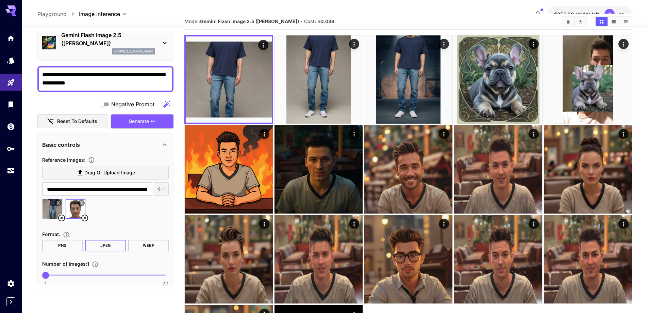
click at [31, 205] on section "**********" at bounding box center [335, 211] width 626 height 406
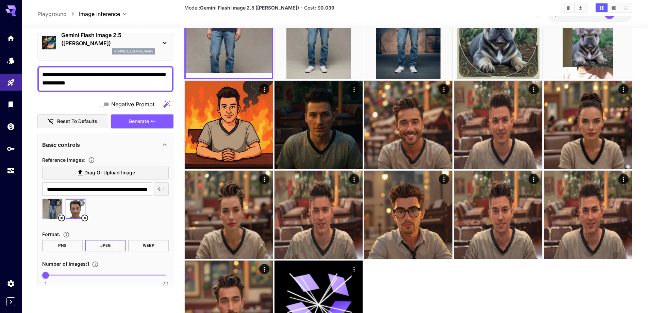
scroll to position [121, 0]
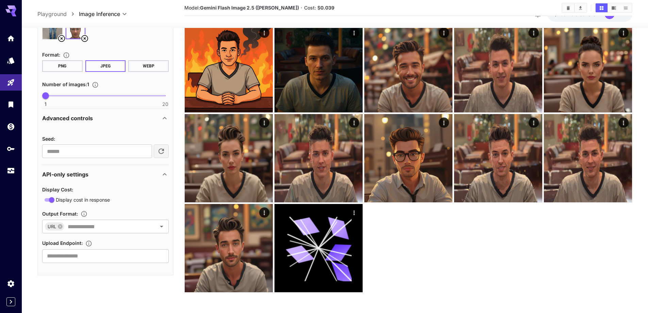
click at [82, 116] on p "Advanced controls" at bounding box center [67, 118] width 51 height 8
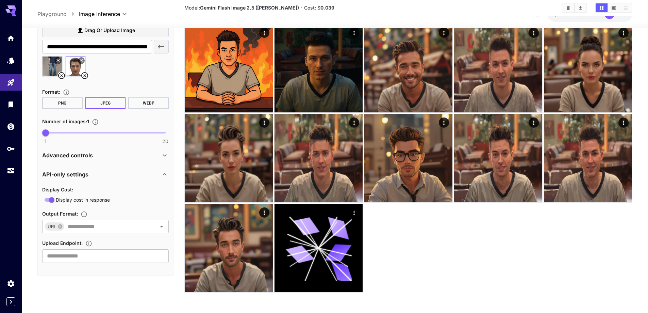
click at [71, 150] on div "Advanced controls" at bounding box center [105, 155] width 127 height 16
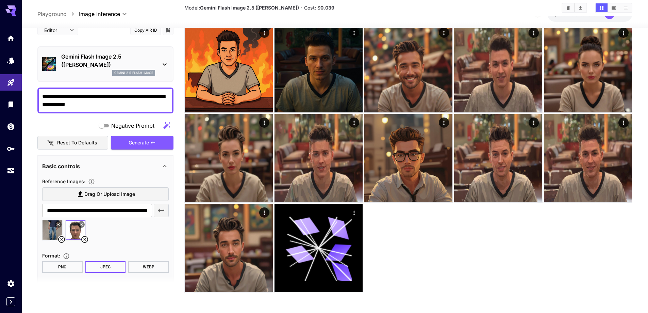
scroll to position [0, 0]
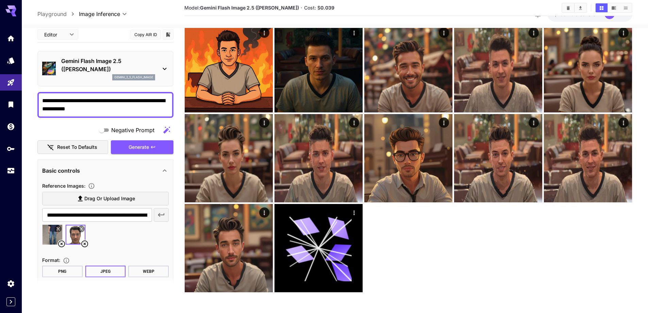
click at [165, 66] on icon at bounding box center [165, 69] width 8 height 8
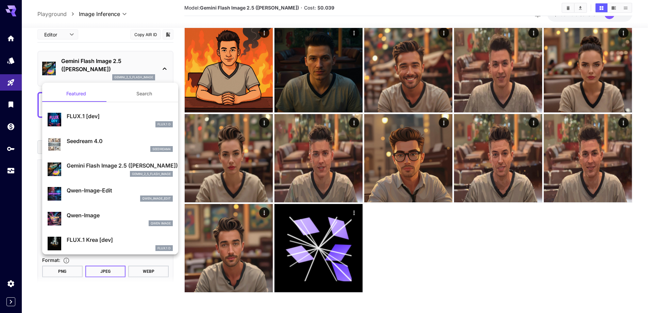
click at [164, 63] on div at bounding box center [326, 156] width 653 height 313
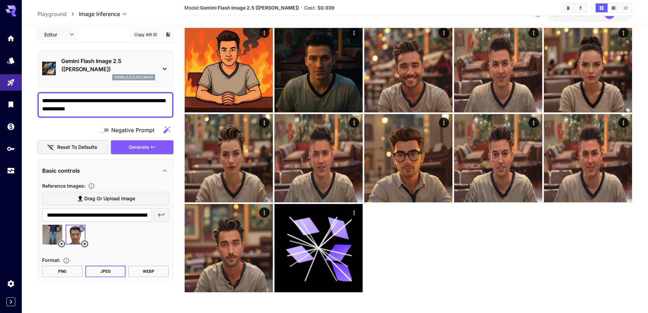
click at [157, 166] on div "Basic controls" at bounding box center [101, 170] width 118 height 8
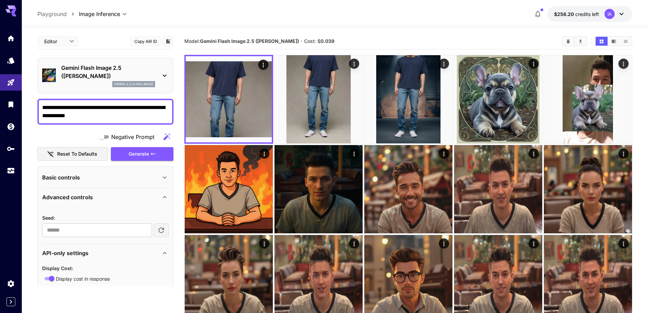
click at [118, 182] on div "Basic controls" at bounding box center [105, 177] width 127 height 16
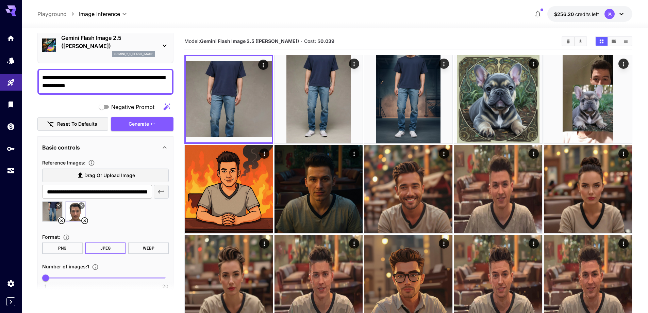
scroll to position [34, 0]
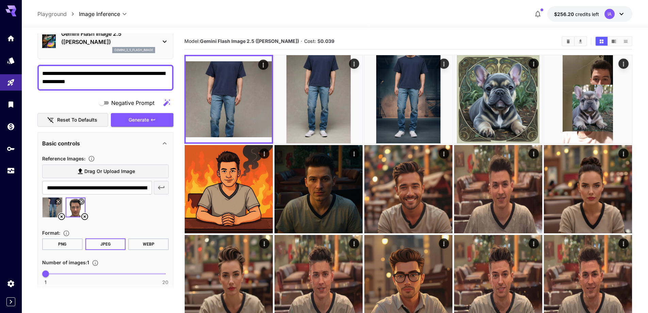
click at [85, 216] on icon at bounding box center [85, 216] width 8 height 8
click at [61, 216] on icon at bounding box center [62, 216] width 8 height 8
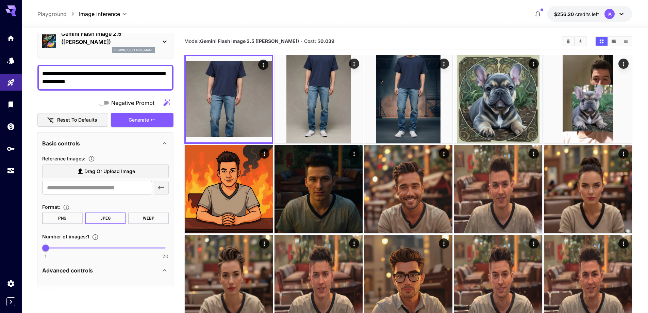
click at [111, 81] on textarea "**********" at bounding box center [105, 77] width 127 height 16
drag, startPoint x: 99, startPoint y: 81, endPoint x: 86, endPoint y: 75, distance: 13.9
click at [86, 75] on textarea "**********" at bounding box center [105, 77] width 127 height 16
type textarea "**********"
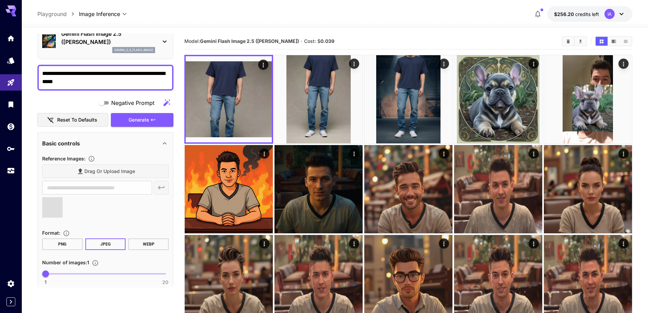
type input "**********"
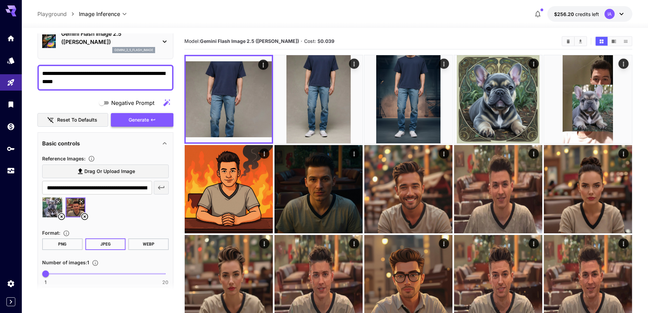
click at [141, 117] on span "Generate" at bounding box center [139, 120] width 20 height 9
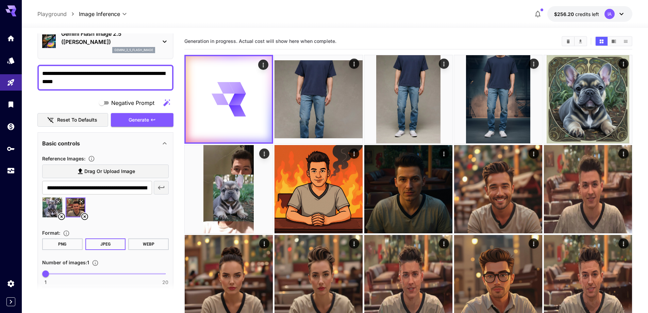
click at [31, 114] on section "**********" at bounding box center [335, 231] width 626 height 406
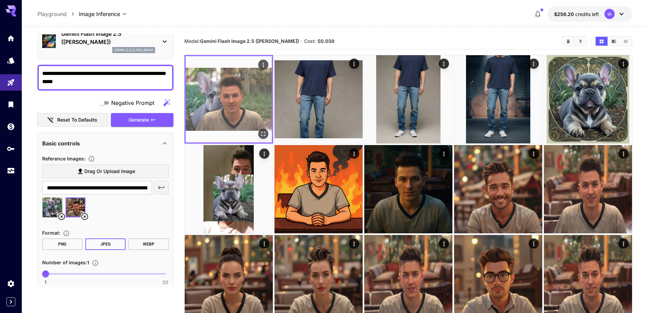
click at [264, 132] on icon "Open in fullscreen" at bounding box center [263, 134] width 4 height 4
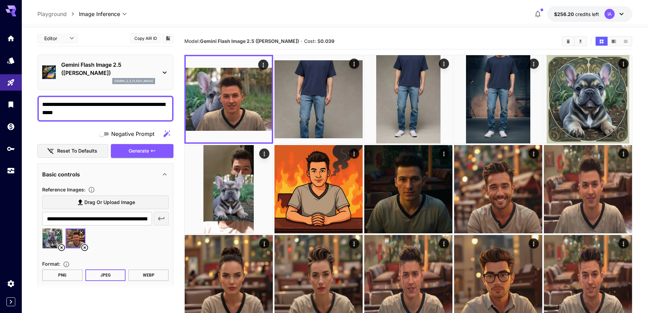
scroll to position [0, 0]
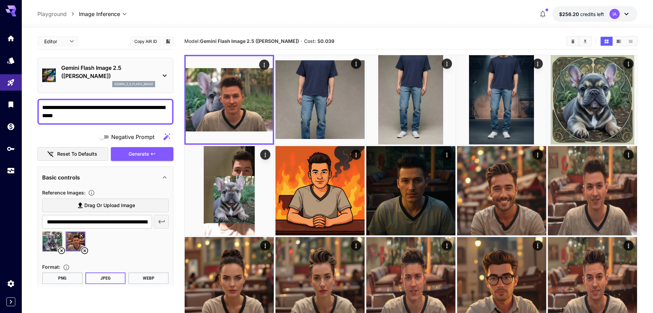
click at [65, 35] on body "**********" at bounding box center [326, 218] width 653 height 437
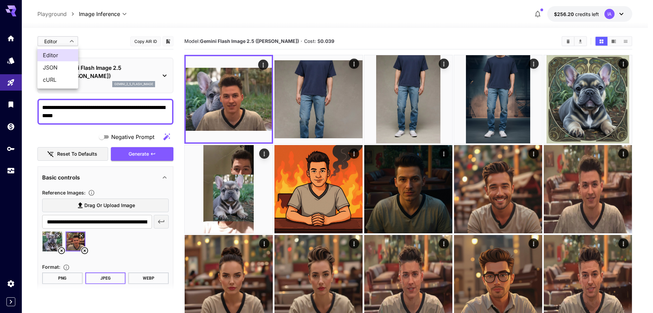
click at [68, 40] on div at bounding box center [326, 156] width 653 height 313
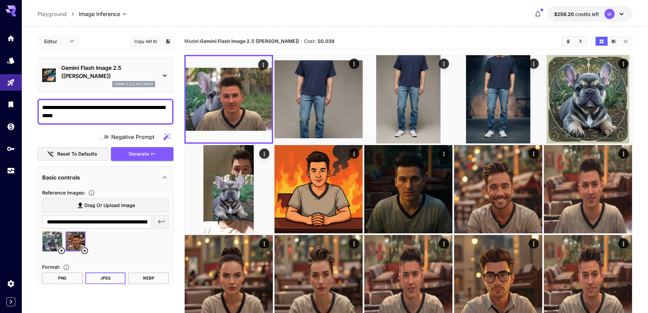
click at [56, 17] on p "Playground" at bounding box center [51, 14] width 29 height 8
click at [12, 65] on link at bounding box center [11, 60] width 22 height 17
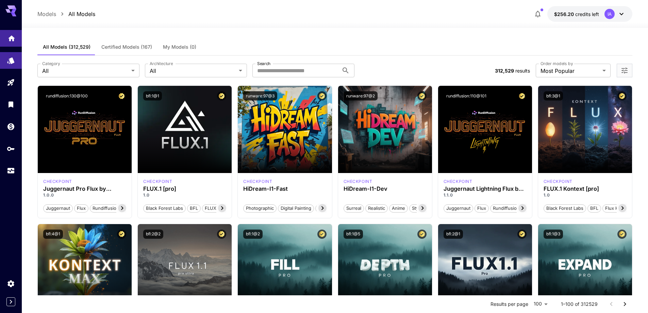
click at [12, 38] on icon "Home" at bounding box center [11, 36] width 8 height 8
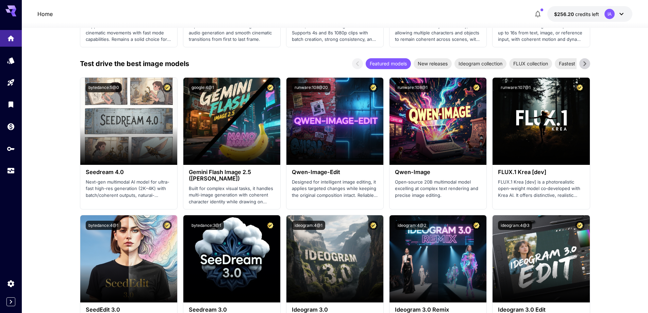
scroll to position [612, 0]
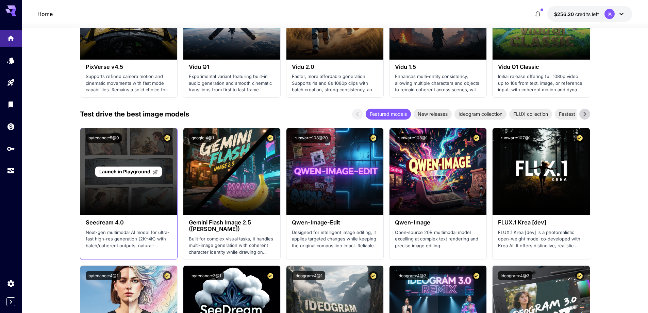
click at [115, 171] on span "Launch in Playground" at bounding box center [124, 171] width 51 height 6
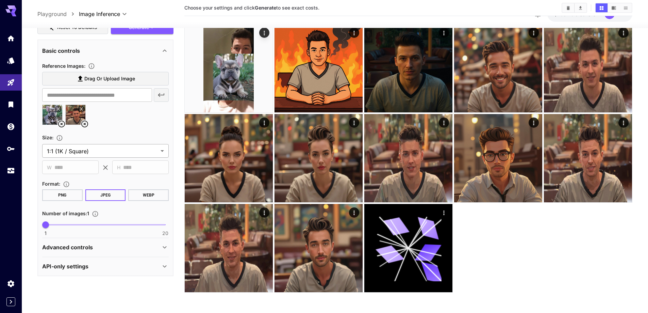
scroll to position [112, 0]
drag, startPoint x: 103, startPoint y: 245, endPoint x: 104, endPoint y: 227, distance: 17.7
click at [103, 245] on div "Advanced controls" at bounding box center [101, 246] width 118 height 8
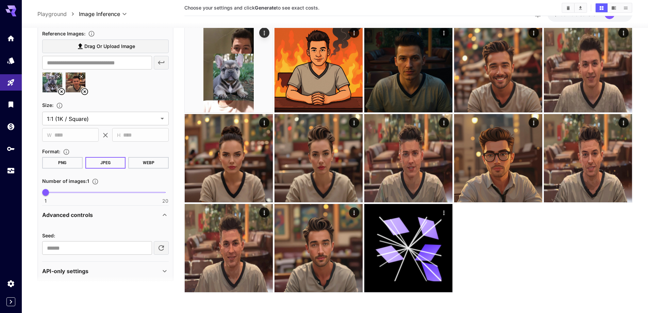
scroll to position [149, 0]
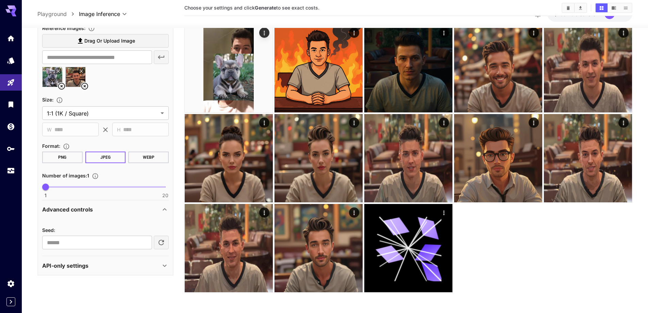
click at [99, 210] on div "Advanced controls" at bounding box center [101, 209] width 118 height 8
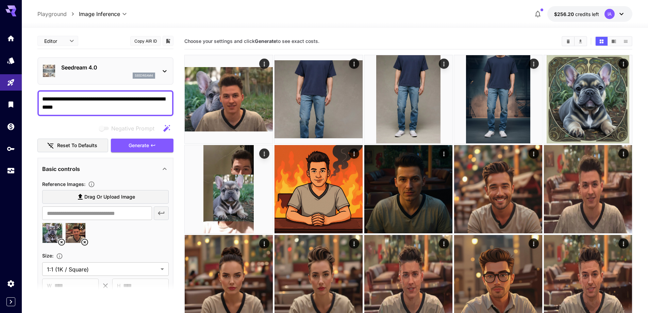
scroll to position [0, 0]
click at [137, 148] on span "Generate" at bounding box center [139, 146] width 20 height 9
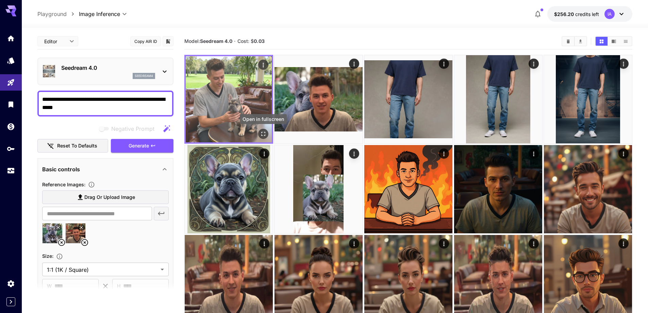
click at [263, 132] on icon "Open in fullscreen" at bounding box center [263, 133] width 7 height 7
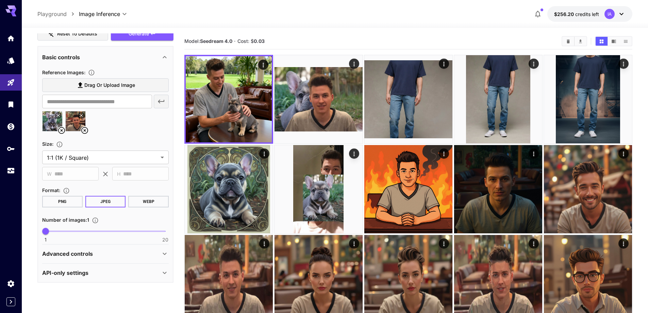
scroll to position [112, 0]
click at [80, 255] on p "Advanced controls" at bounding box center [67, 253] width 51 height 8
click at [101, 250] on div "Advanced controls" at bounding box center [101, 253] width 118 height 8
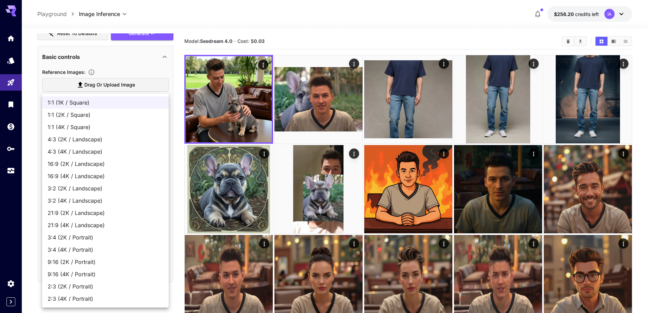
click at [66, 159] on body "**********" at bounding box center [326, 217] width 653 height 434
click at [35, 159] on div at bounding box center [326, 156] width 653 height 313
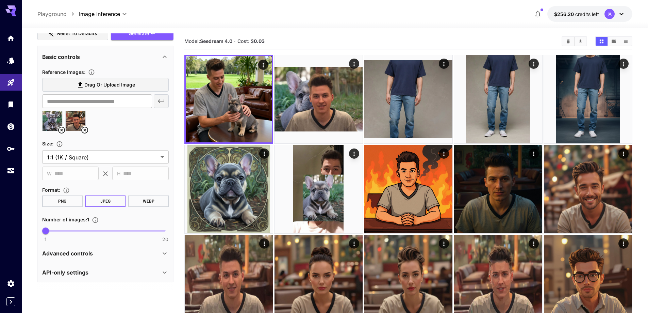
click at [86, 251] on p "Advanced controls" at bounding box center [67, 253] width 51 height 8
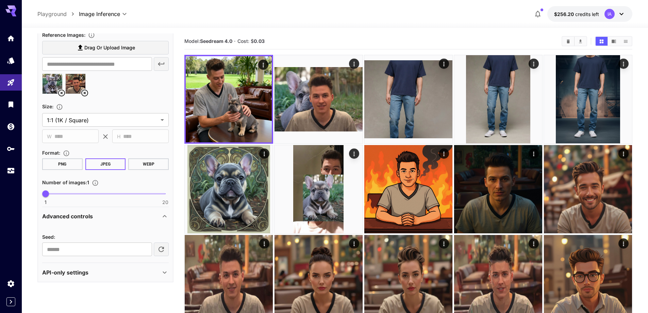
click at [79, 217] on p "Advanced controls" at bounding box center [67, 216] width 51 height 8
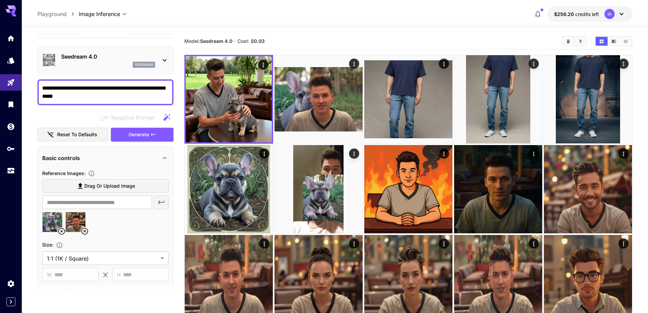
scroll to position [0, 0]
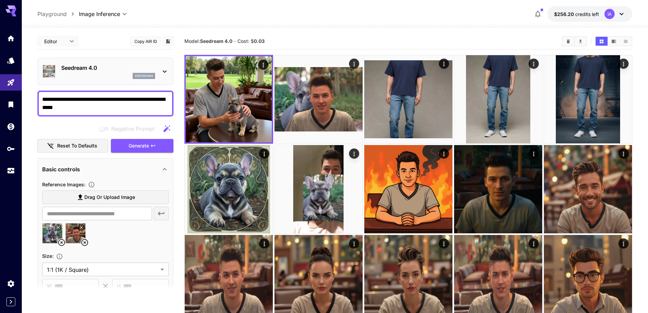
click at [61, 242] on icon at bounding box center [61, 242] width 7 height 7
click at [113, 99] on textarea "**********" at bounding box center [105, 103] width 127 height 16
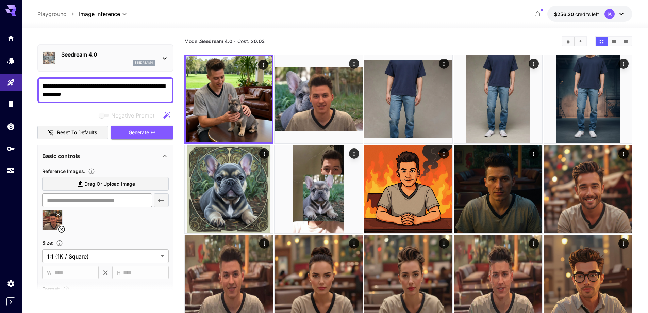
scroll to position [68, 0]
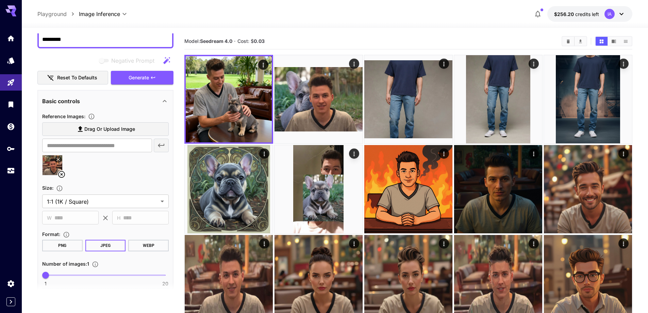
type textarea "**********"
click at [98, 136] on section "Drag or upload image ​" at bounding box center [105, 137] width 127 height 30
click at [102, 129] on span "Drag or upload image" at bounding box center [109, 129] width 51 height 9
click at [0, 0] on input "Drag or upload image" at bounding box center [0, 0] width 0 height 0
type input "**********"
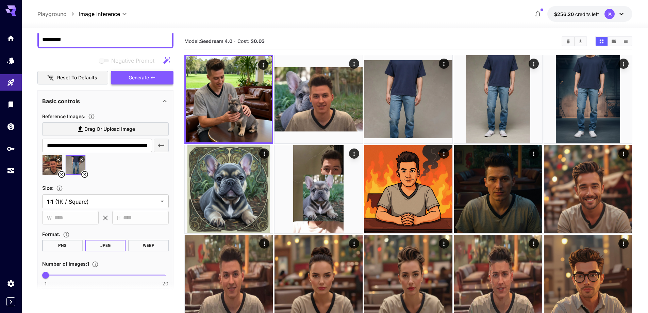
click at [148, 77] on span "Generate" at bounding box center [139, 77] width 20 height 9
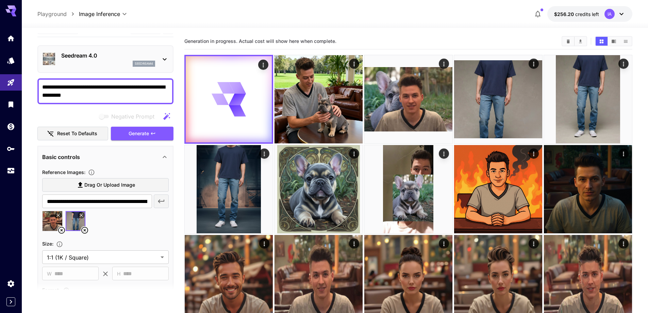
scroll to position [0, 0]
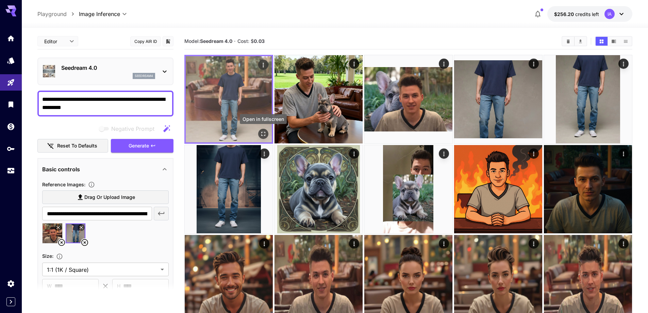
click at [261, 135] on icon "Open in fullscreen" at bounding box center [263, 134] width 4 height 4
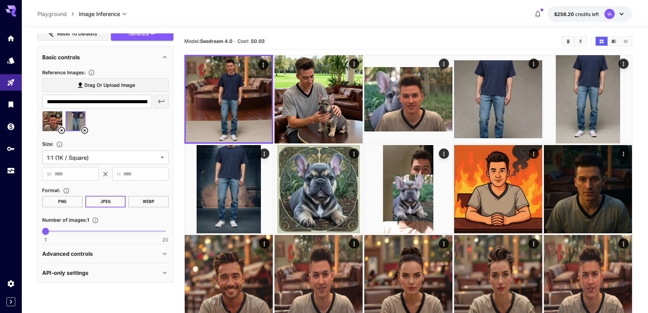
scroll to position [112, 0]
click at [128, 254] on div "Advanced controls" at bounding box center [101, 253] width 118 height 8
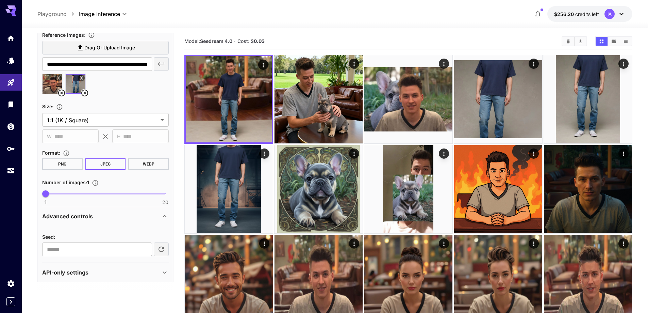
click at [112, 217] on div "Advanced controls" at bounding box center [101, 216] width 118 height 8
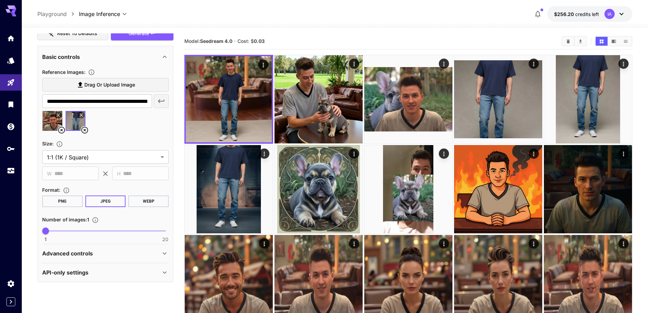
click at [102, 266] on div "API-only settings" at bounding box center [105, 272] width 127 height 16
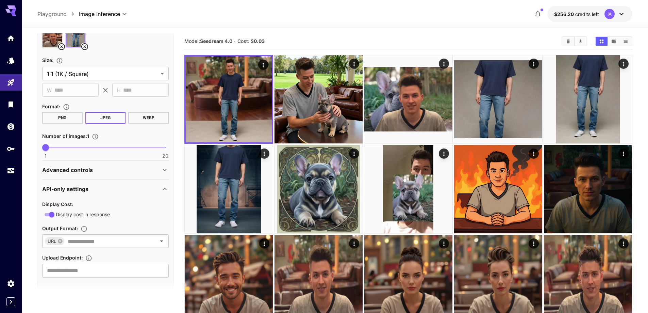
scroll to position [203, 0]
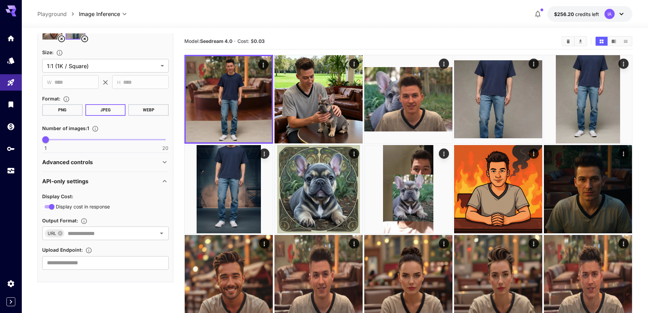
click at [103, 181] on div "API-only settings" at bounding box center [101, 181] width 118 height 8
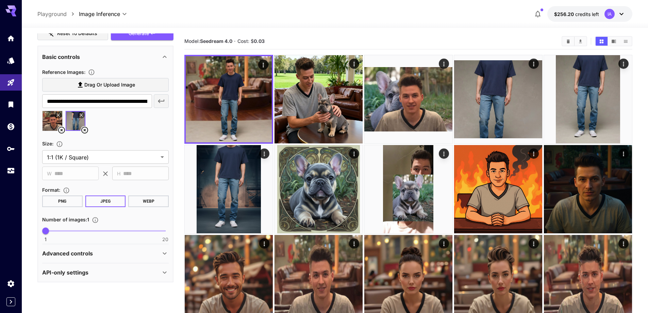
scroll to position [0, 0]
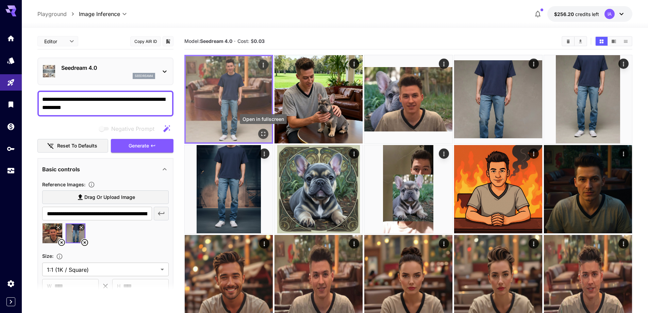
click at [261, 133] on icon "Open in fullscreen" at bounding box center [263, 133] width 7 height 7
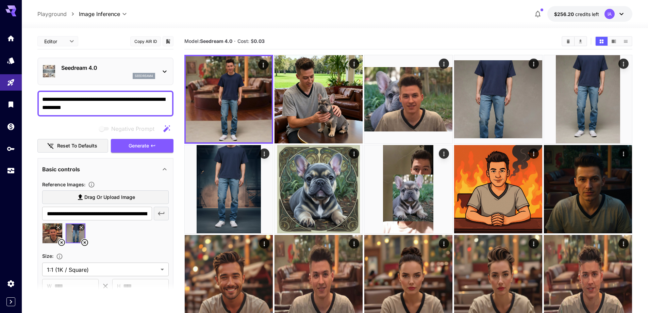
click at [341, 17] on div "**********" at bounding box center [334, 14] width 595 height 16
drag, startPoint x: 103, startPoint y: 110, endPoint x: 18, endPoint y: 88, distance: 88.1
click at [0, 87] on html "**********" at bounding box center [324, 217] width 648 height 434
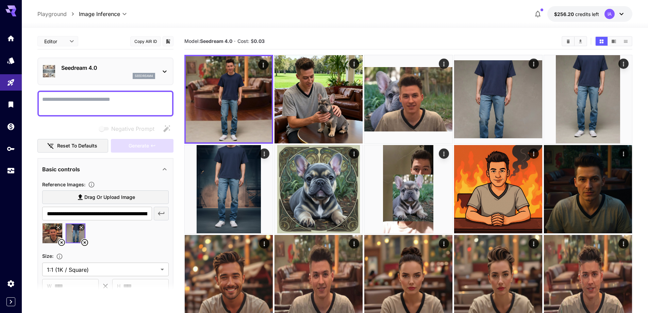
click at [191, 18] on div "**********" at bounding box center [334, 14] width 595 height 16
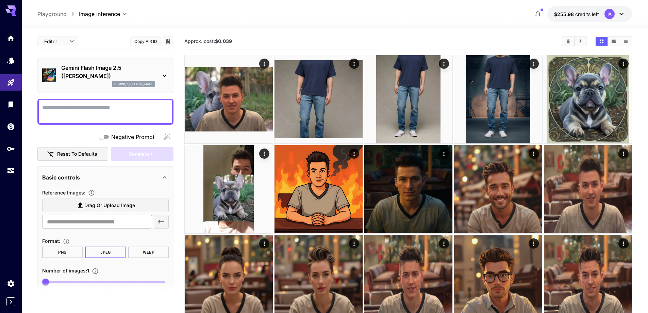
click at [146, 83] on p "gemini_2_5_flash_image" at bounding box center [133, 84] width 39 height 5
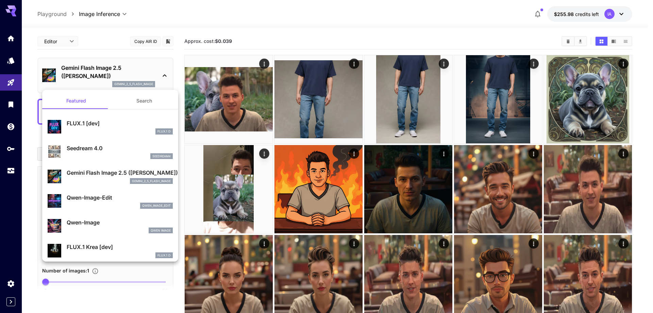
click at [115, 174] on p "Gemini Flash Image 2.5 ([PERSON_NAME])" at bounding box center [120, 172] width 106 height 8
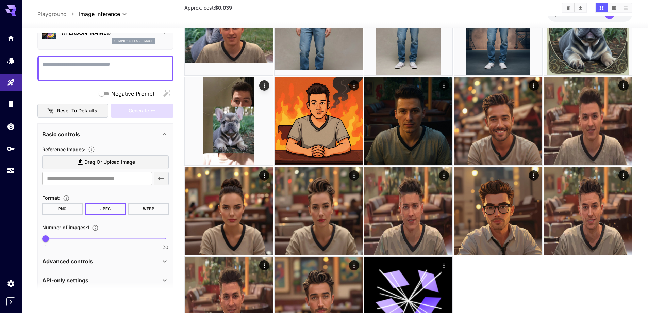
scroll to position [51, 0]
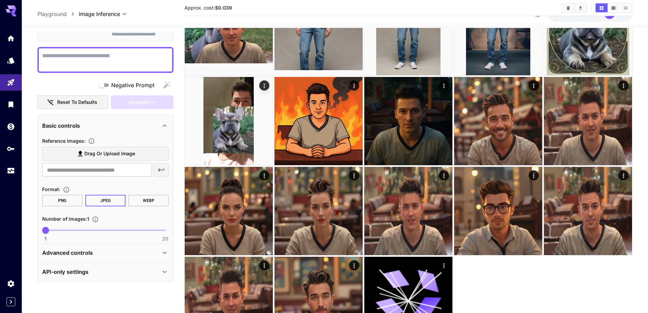
click at [157, 171] on div "​" at bounding box center [105, 170] width 127 height 14
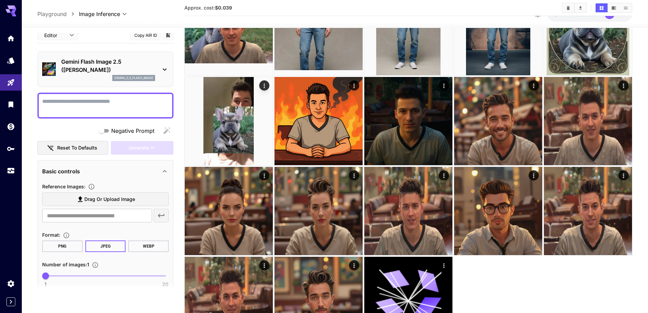
scroll to position [0, 0]
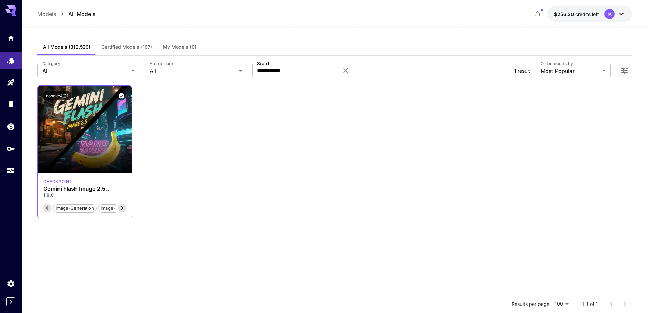
scroll to position [0, 68]
click at [345, 69] on icon at bounding box center [346, 70] width 8 height 8
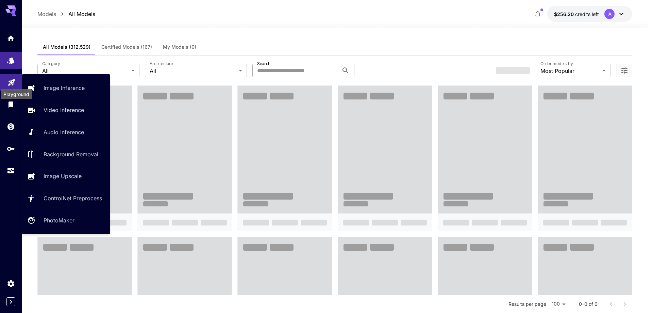
click at [11, 81] on icon "Playground" at bounding box center [11, 81] width 6 height 6
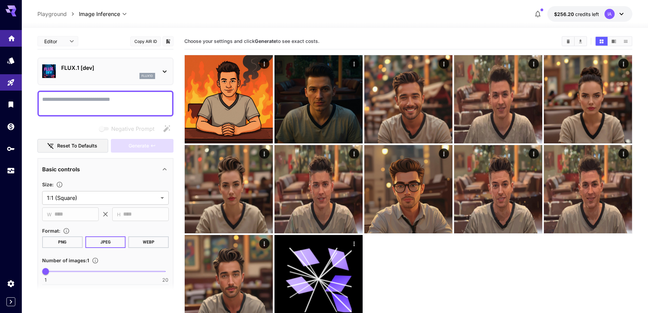
click at [11, 37] on icon "Home" at bounding box center [11, 36] width 7 height 6
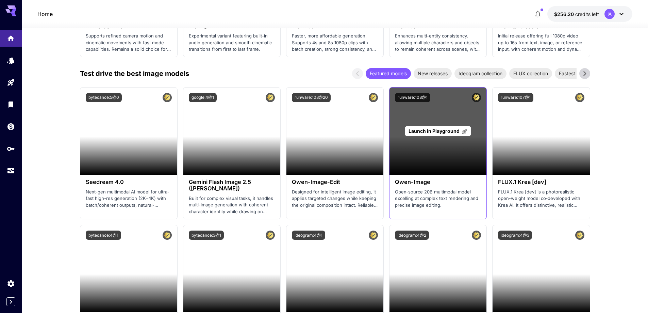
scroll to position [647, 0]
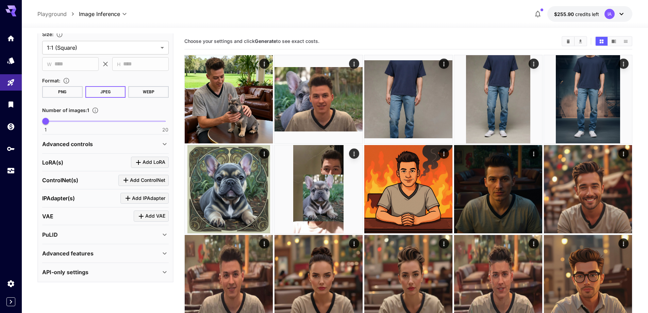
click at [86, 142] on p "Advanced controls" at bounding box center [67, 144] width 51 height 8
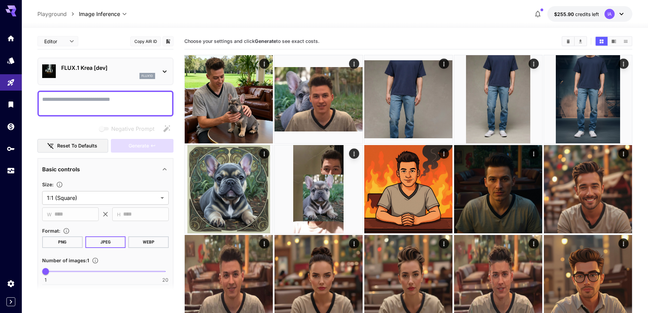
click at [82, 67] on p "FLUX.1 Krea [dev]" at bounding box center [108, 68] width 94 height 8
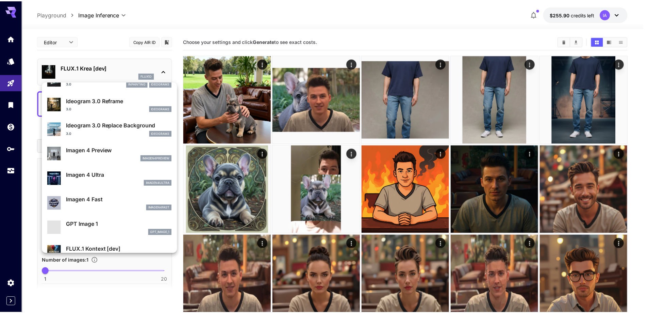
scroll to position [306, 0]
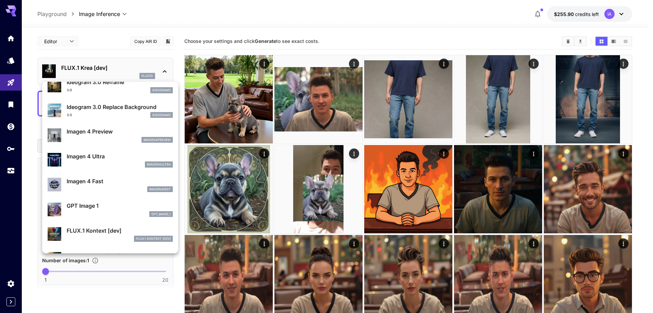
click at [100, 212] on div "gpt_image_1" at bounding box center [120, 214] width 106 height 6
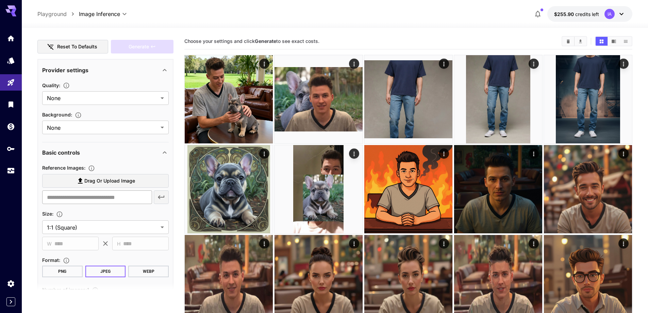
scroll to position [102, 0]
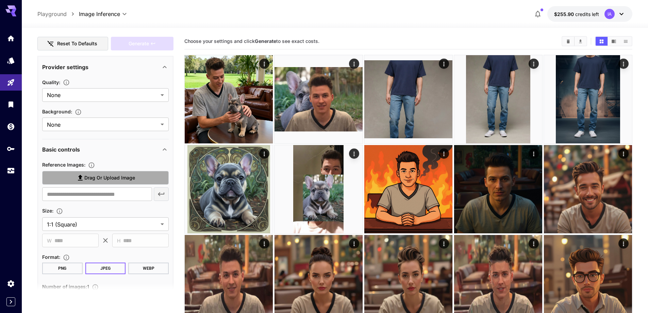
click at [113, 177] on span "Drag or upload image" at bounding box center [109, 178] width 51 height 9
click at [0, 0] on input "Drag or upload image" at bounding box center [0, 0] width 0 height 0
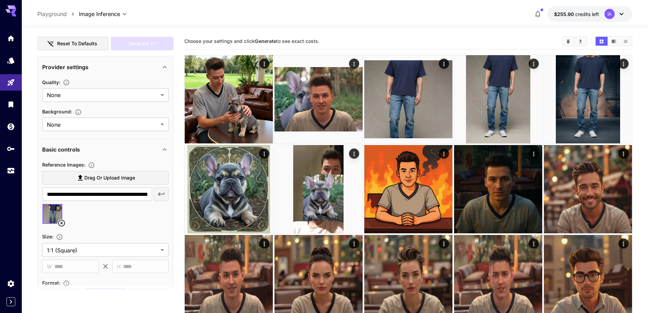
click at [109, 182] on label "Drag or upload image" at bounding box center [105, 178] width 127 height 14
click at [0, 0] on input "Drag or upload image" at bounding box center [0, 0] width 0 height 0
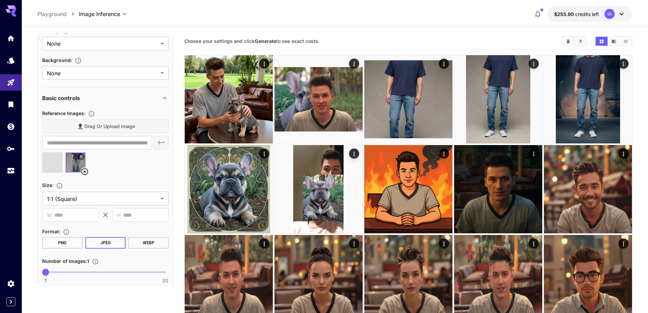
scroll to position [170, 0]
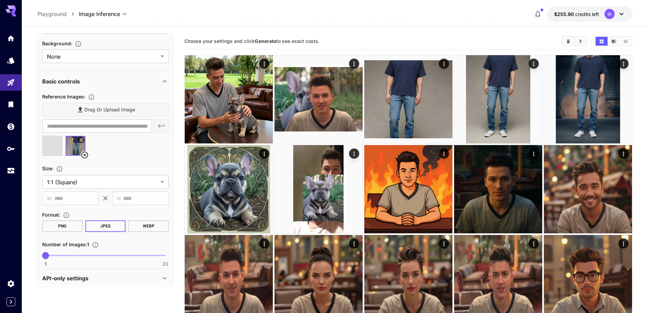
type input "**********"
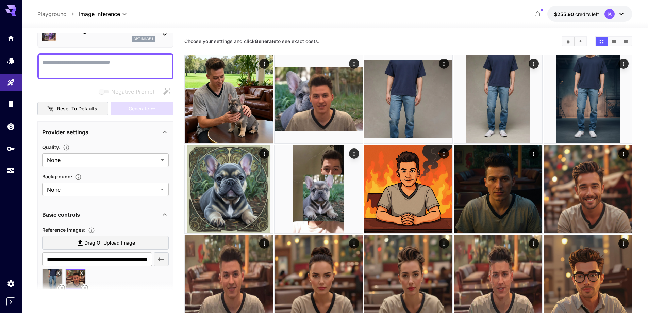
scroll to position [34, 0]
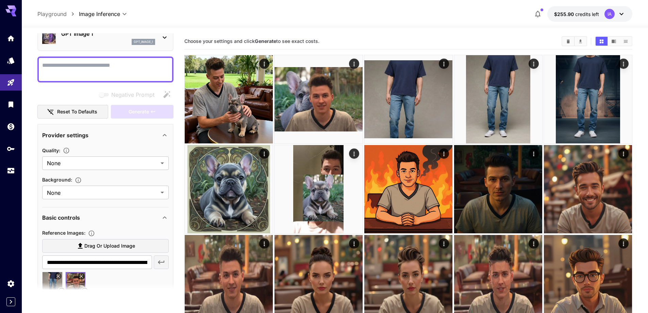
click at [75, 71] on textarea "Negative Prompt" at bounding box center [105, 69] width 127 height 16
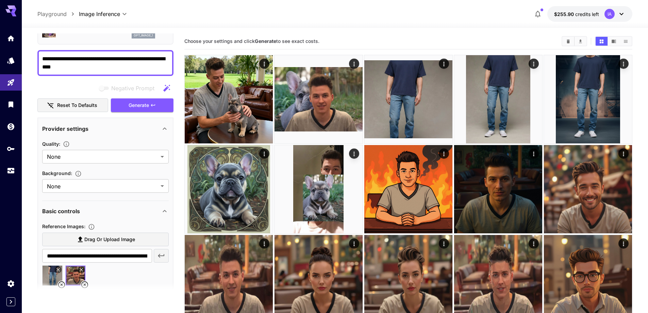
scroll to position [0, 0]
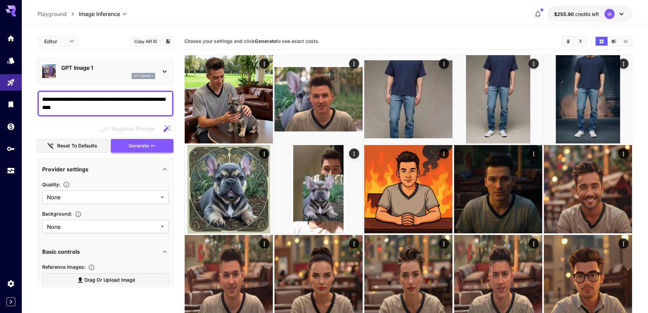
type textarea "**********"
click at [139, 147] on span "Generate" at bounding box center [139, 146] width 20 height 9
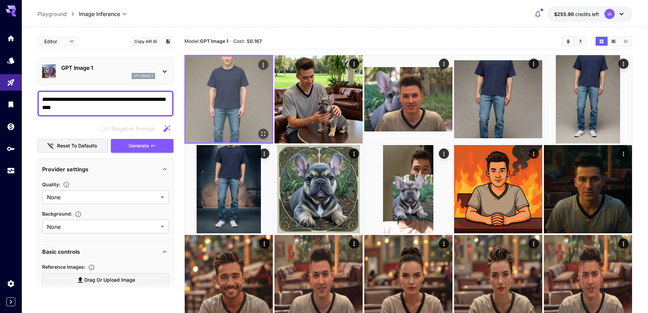
click at [263, 131] on icon "Open in fullscreen" at bounding box center [263, 133] width 7 height 7
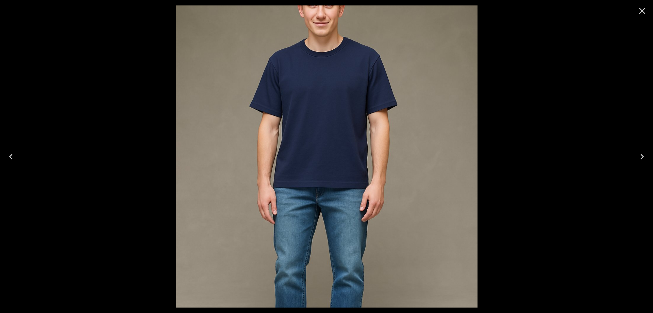
click at [304, 110] on img at bounding box center [327, 156] width 302 height 302
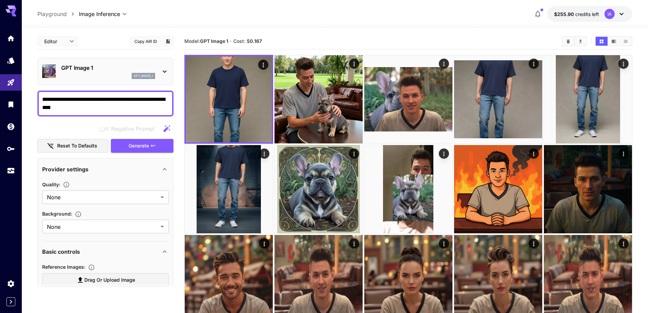
click at [136, 110] on textarea "**********" at bounding box center [105, 103] width 127 height 16
click at [93, 107] on textarea "**********" at bounding box center [105, 103] width 127 height 16
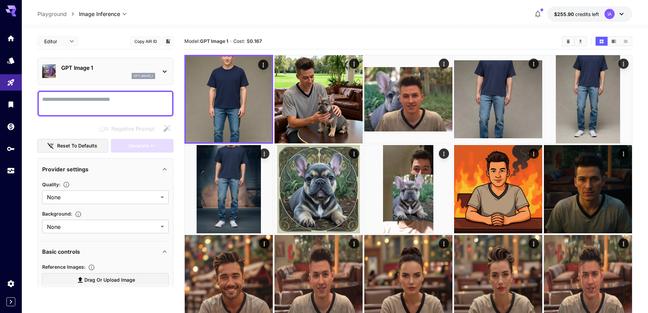
click at [177, 110] on main "**********" at bounding box center [334, 225] width 595 height 385
click at [70, 125] on div "Negative Prompt" at bounding box center [105, 129] width 136 height 14
click at [143, 144] on div "Generate" at bounding box center [142, 146] width 63 height 14
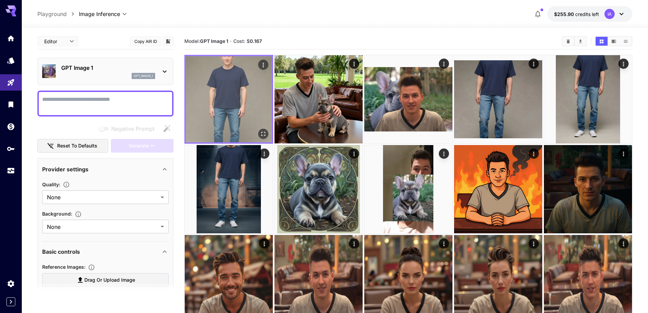
click at [262, 133] on icon "Open in fullscreen" at bounding box center [263, 133] width 7 height 7
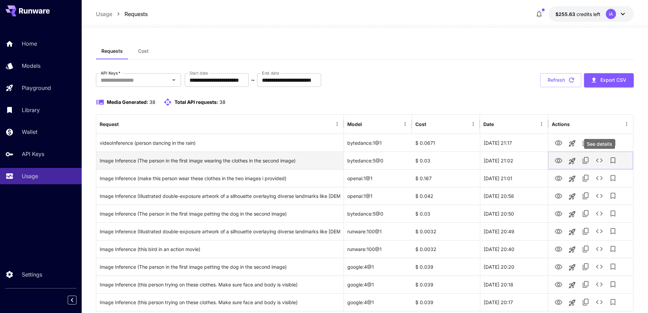
click at [598, 161] on icon "See details" at bounding box center [599, 160] width 8 height 8
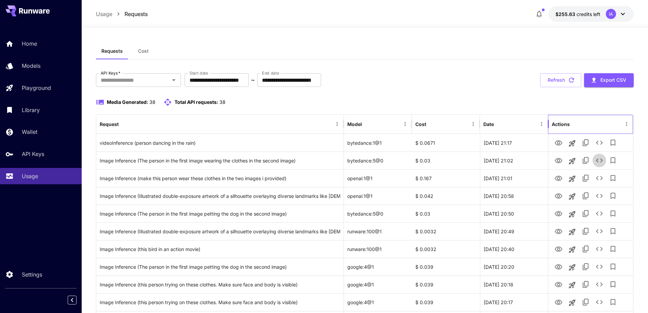
click at [583, 118] on div "Actions" at bounding box center [587, 124] width 70 height 19
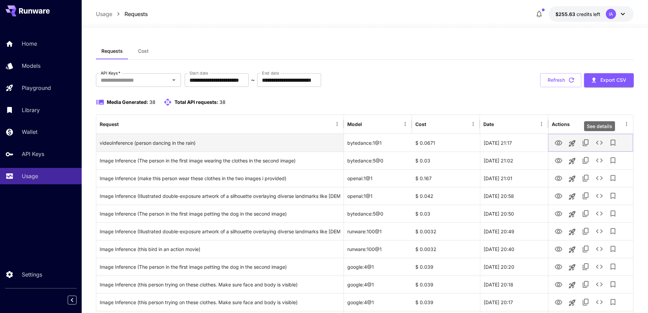
click at [603, 142] on icon "See details" at bounding box center [599, 142] width 8 height 8
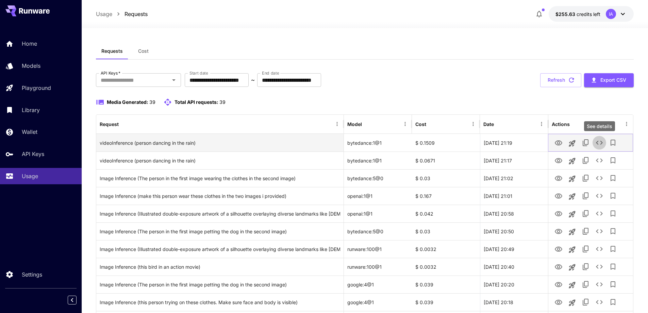
click at [600, 144] on icon "See details" at bounding box center [599, 142] width 8 height 8
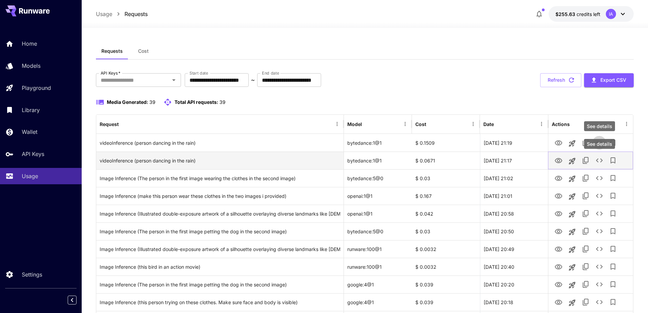
click at [602, 159] on icon "See details" at bounding box center [599, 160] width 8 height 8
